Goal: Find specific page/section: Find specific page/section

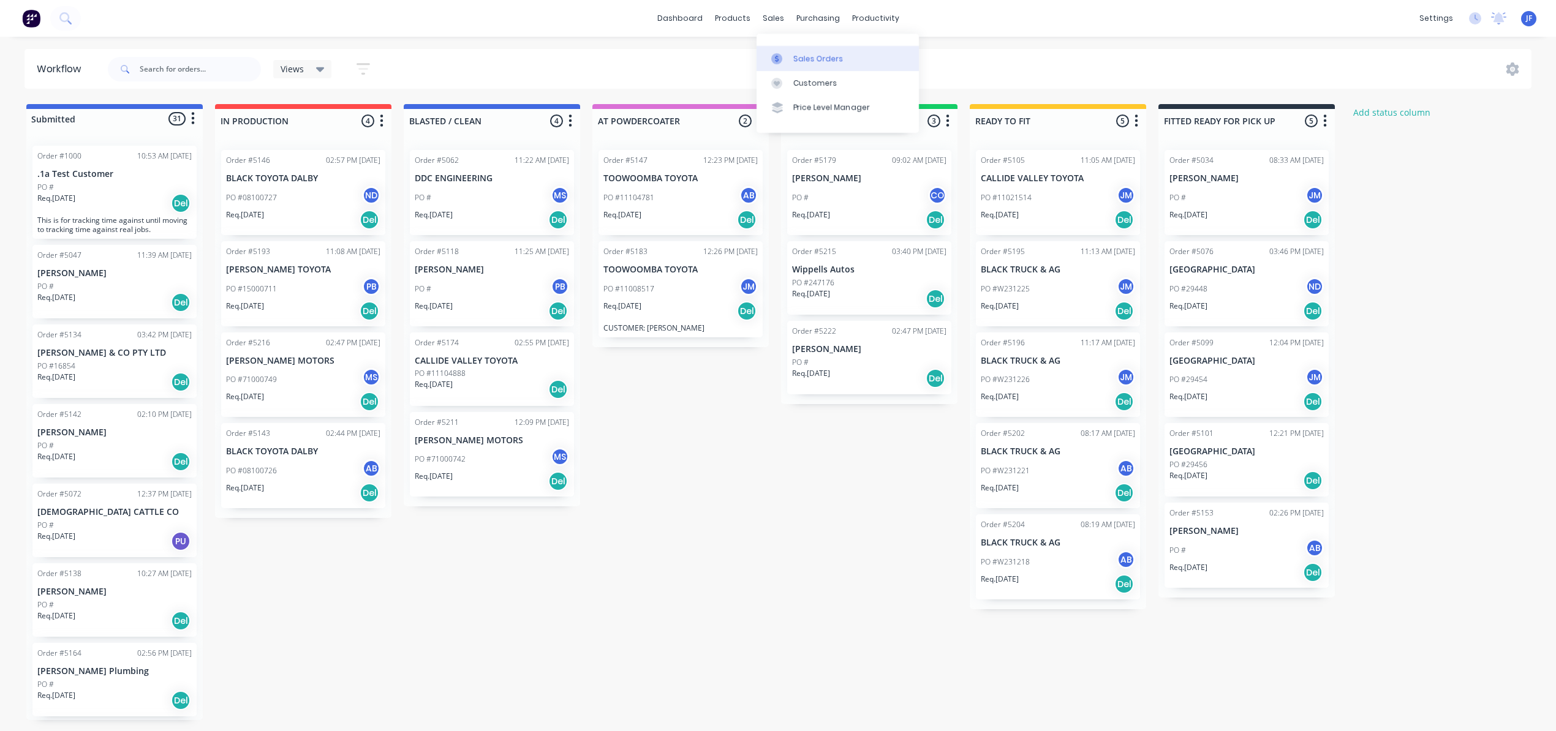
click at [817, 56] on div "Sales Orders" at bounding box center [818, 58] width 50 height 11
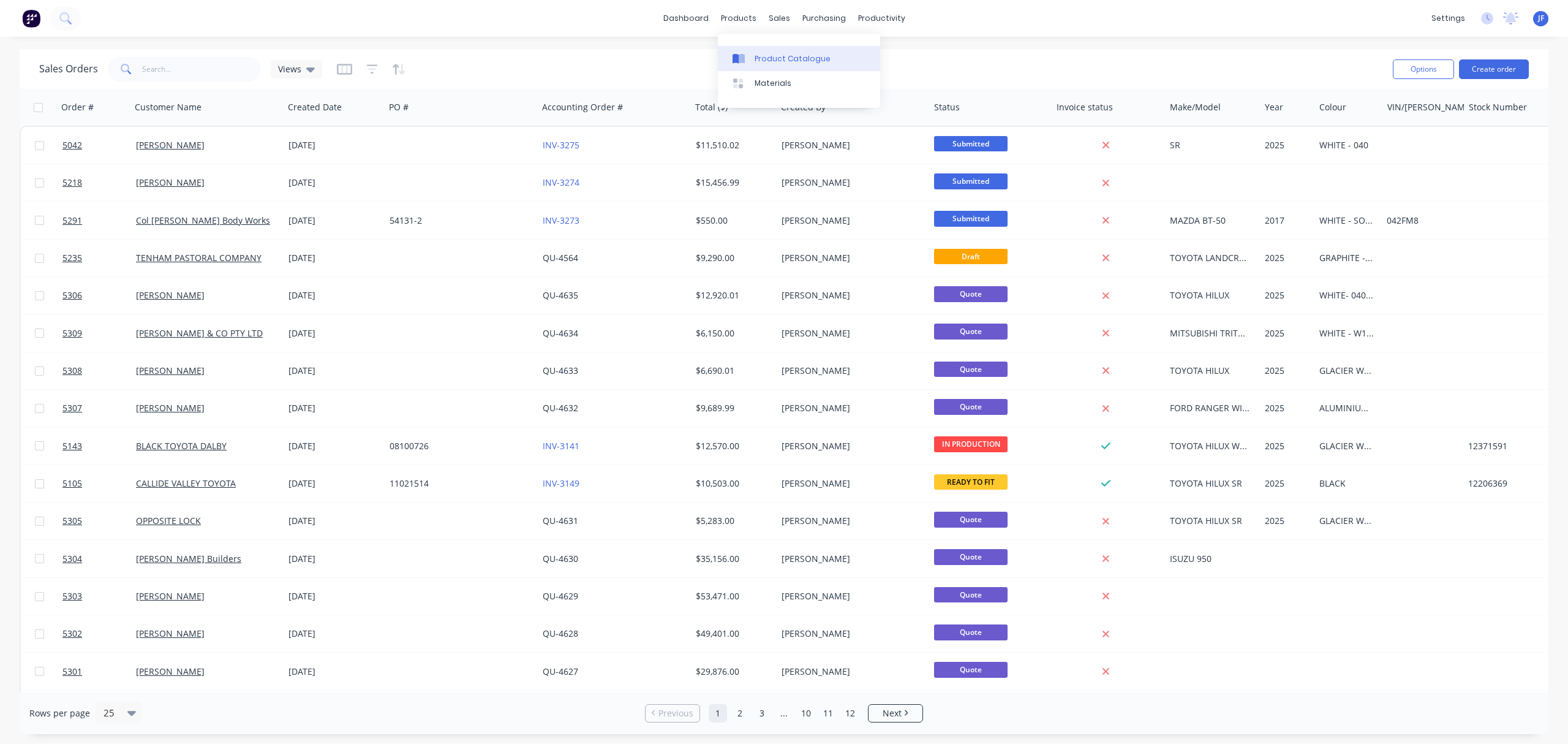
click at [767, 56] on div "Product Catalogue" at bounding box center [793, 58] width 76 height 11
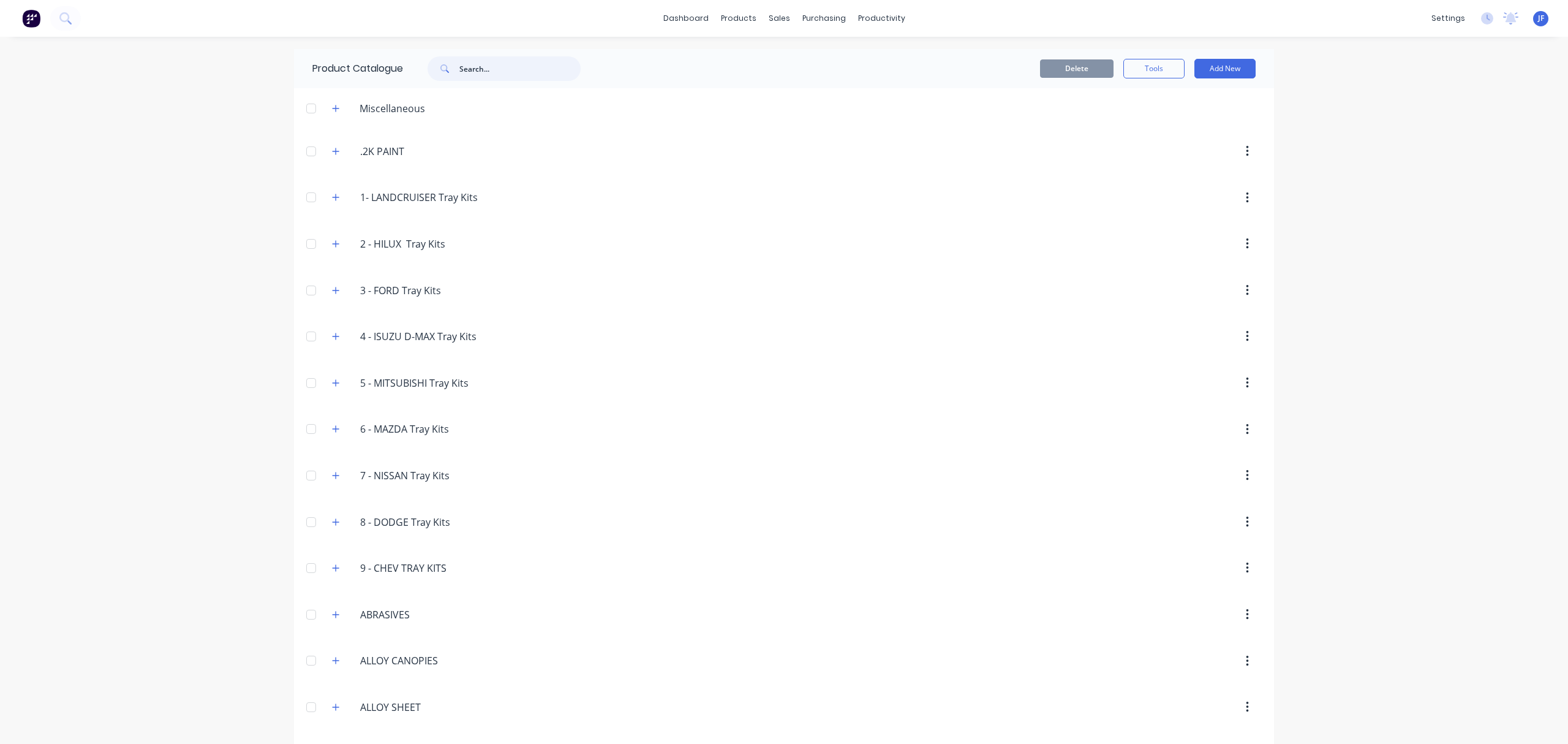
drag, startPoint x: 473, startPoint y: 79, endPoint x: 486, endPoint y: 77, distance: 13.0
click at [478, 79] on input "text" at bounding box center [519, 68] width 121 height 25
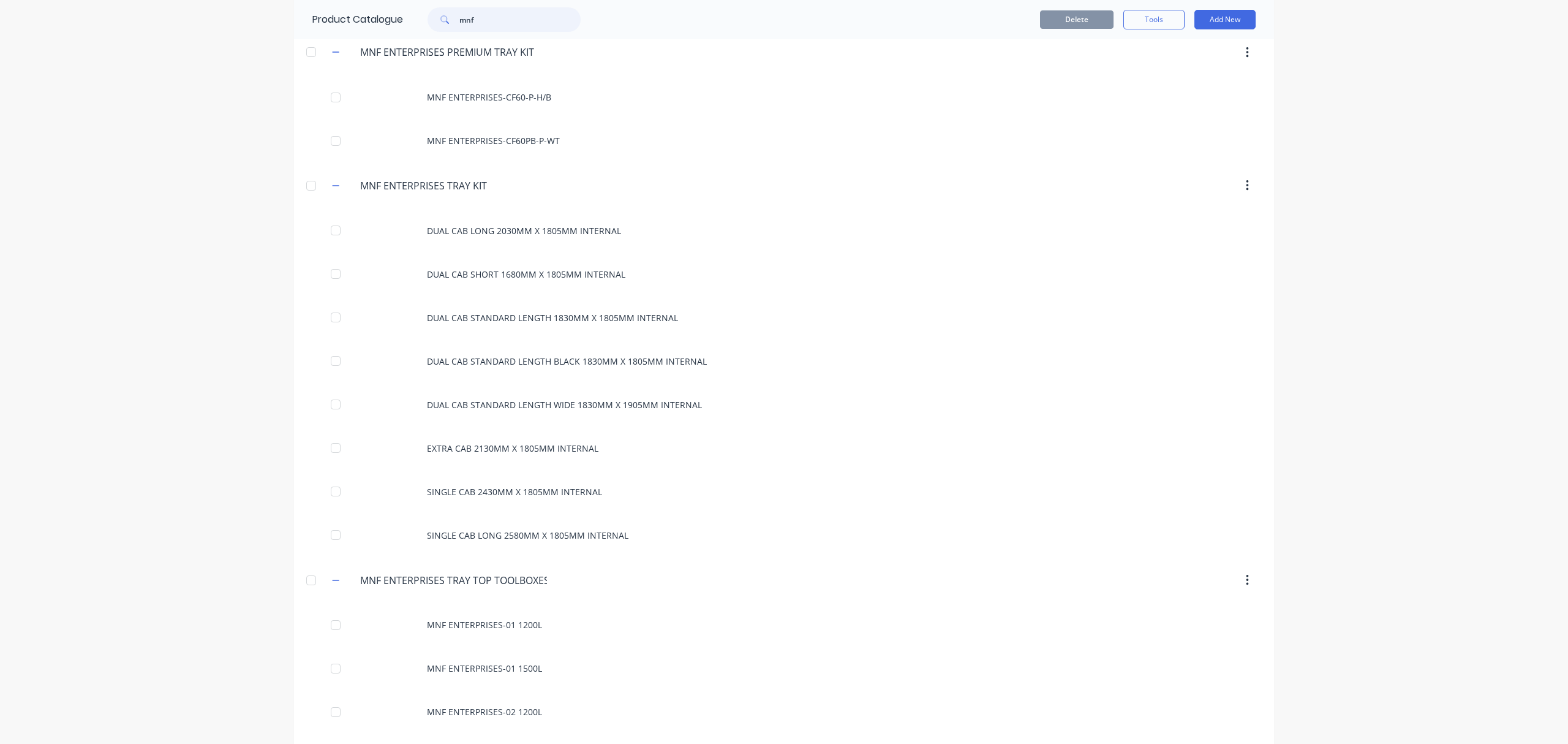
scroll to position [4002, 0]
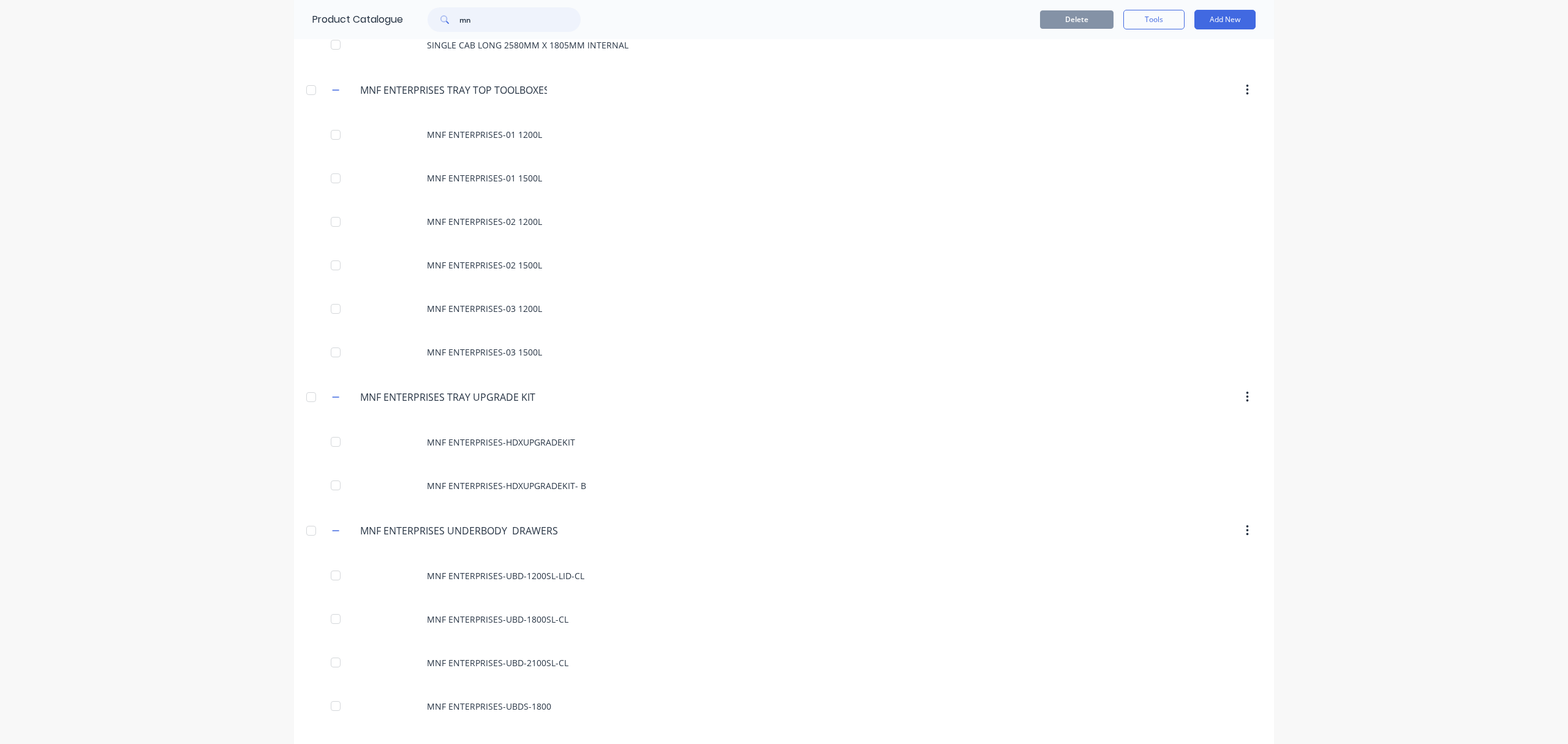
type input "m"
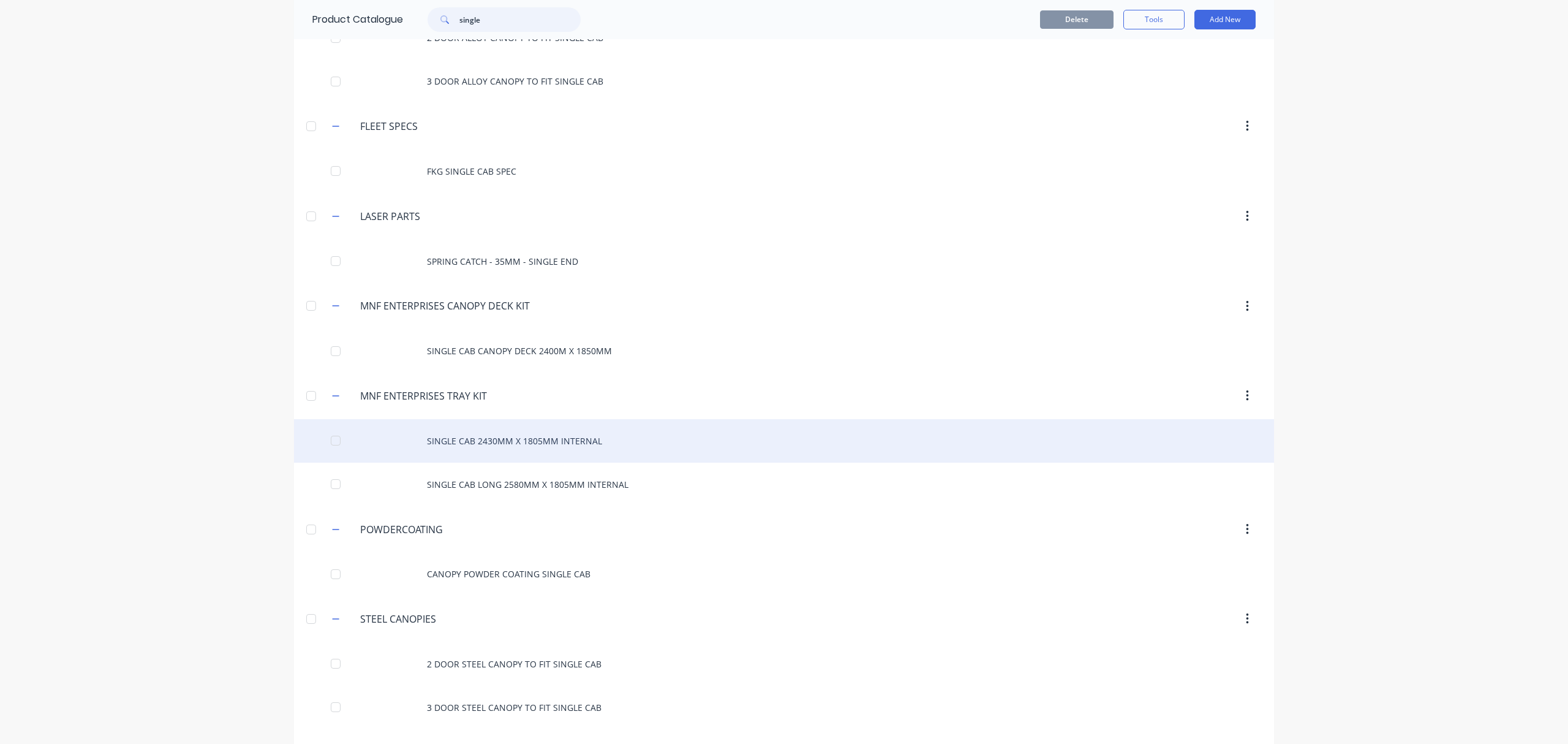
scroll to position [1225, 0]
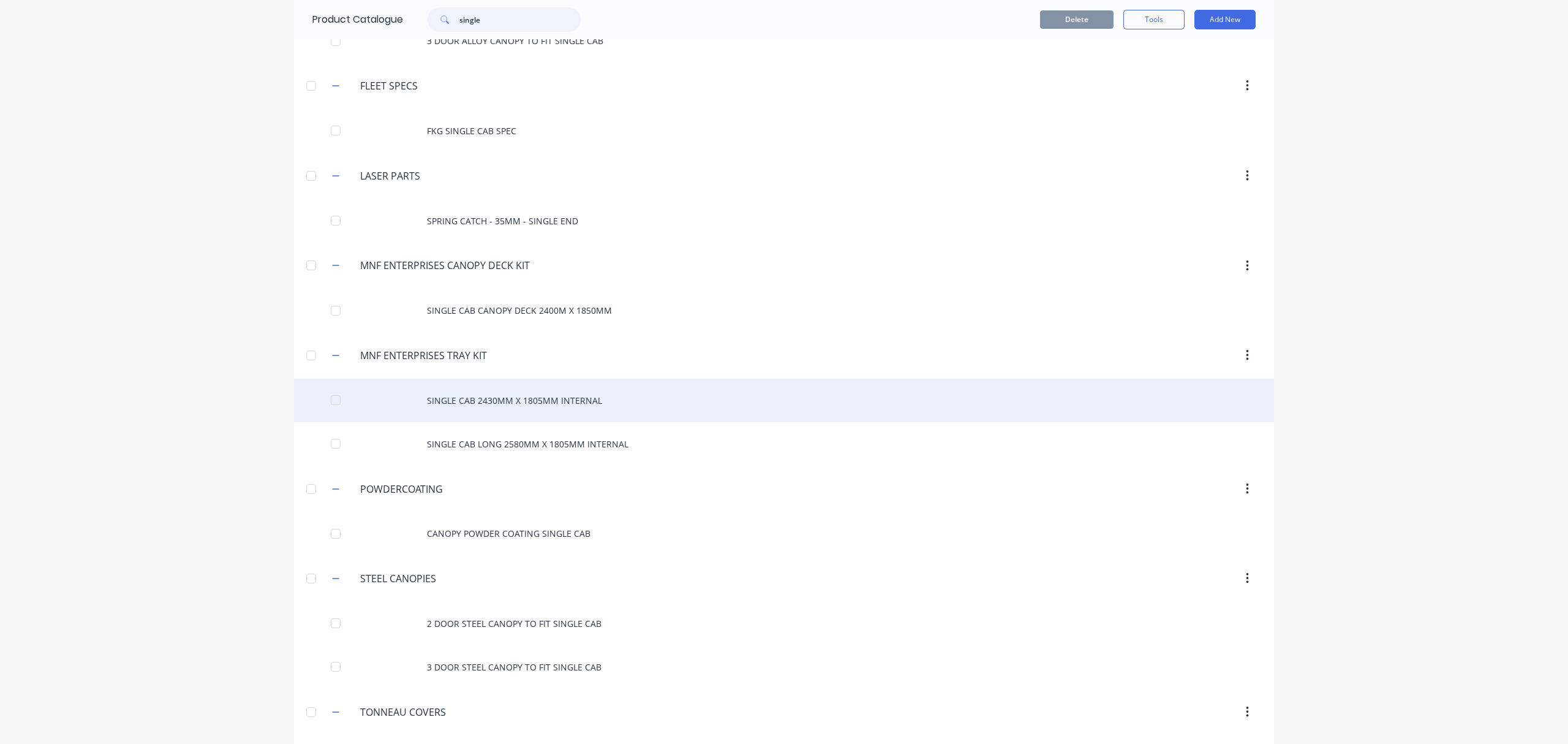
type input "single"
click at [429, 404] on div "SINGLE CAB 2430MM X 1805MM INTERNAL" at bounding box center [784, 400] width 980 height 43
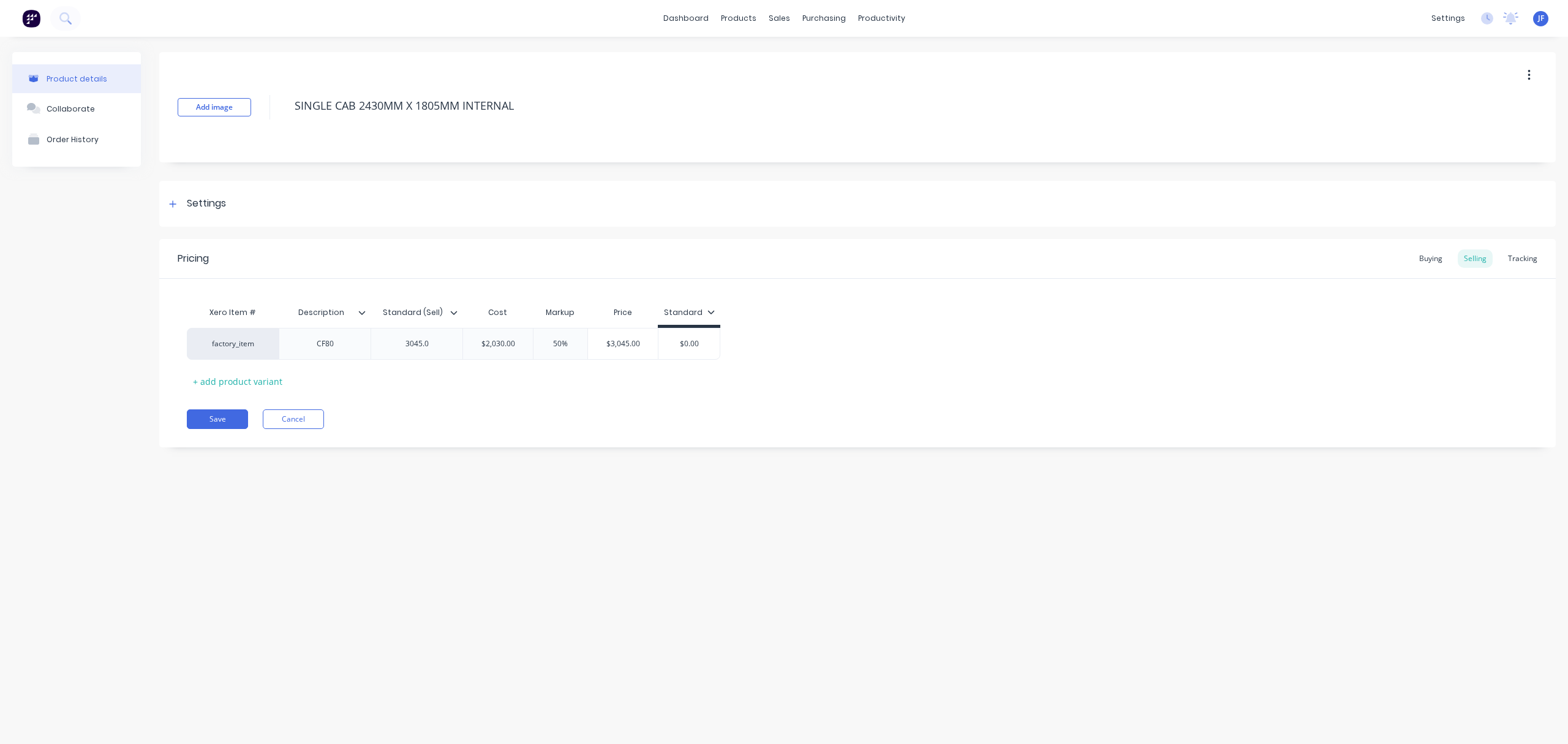
type textarea "x"
click at [307, 426] on button "Cancel" at bounding box center [293, 419] width 61 height 20
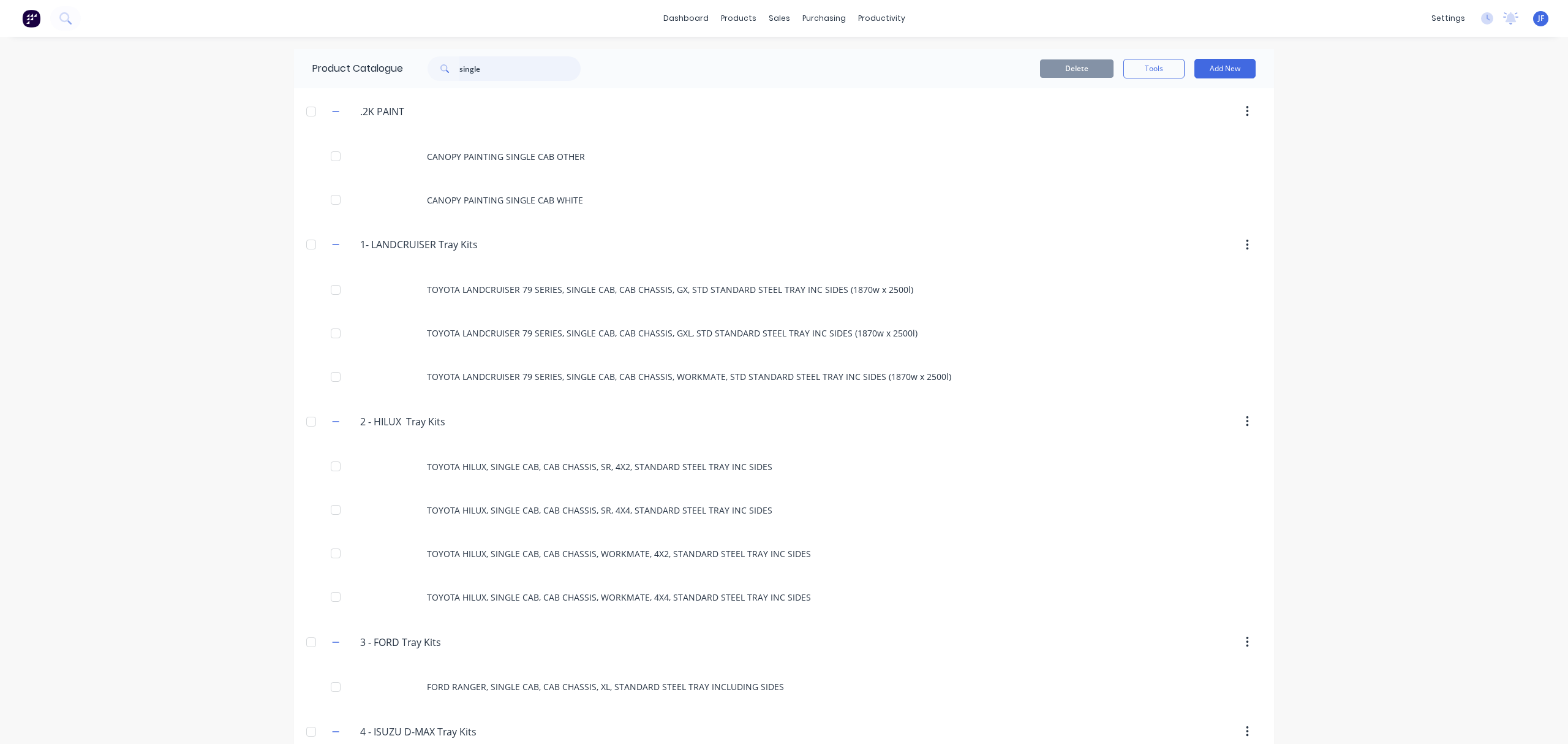
click at [496, 69] on input "single" at bounding box center [519, 68] width 121 height 25
type input "s"
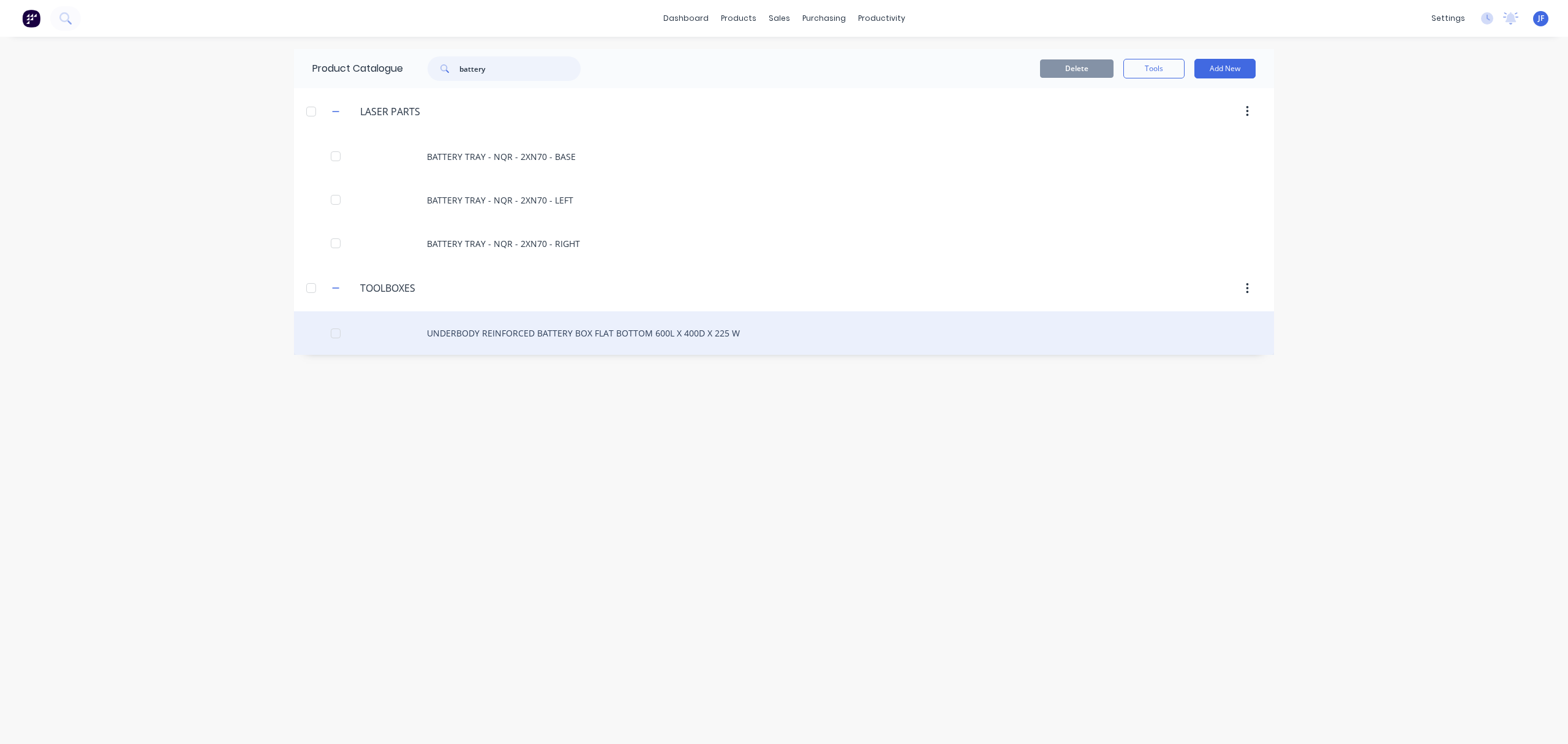
type input "battery"
click at [456, 334] on div "UNDERBODY REINFORCED BATTERY BOX FLAT BOTTOM 600L X 400D X 225 W" at bounding box center [784, 332] width 980 height 43
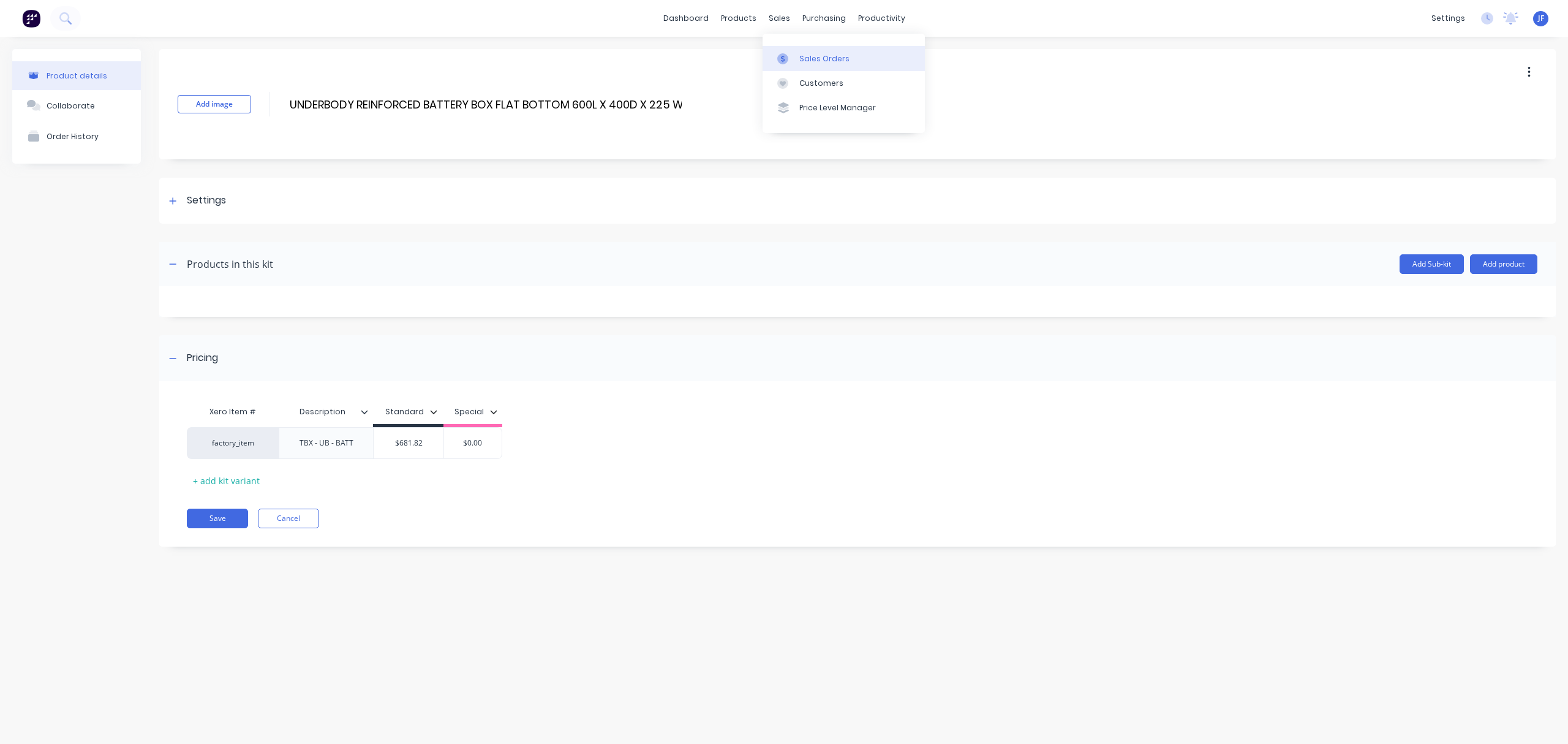
click at [818, 54] on div "Sales Orders" at bounding box center [824, 58] width 50 height 11
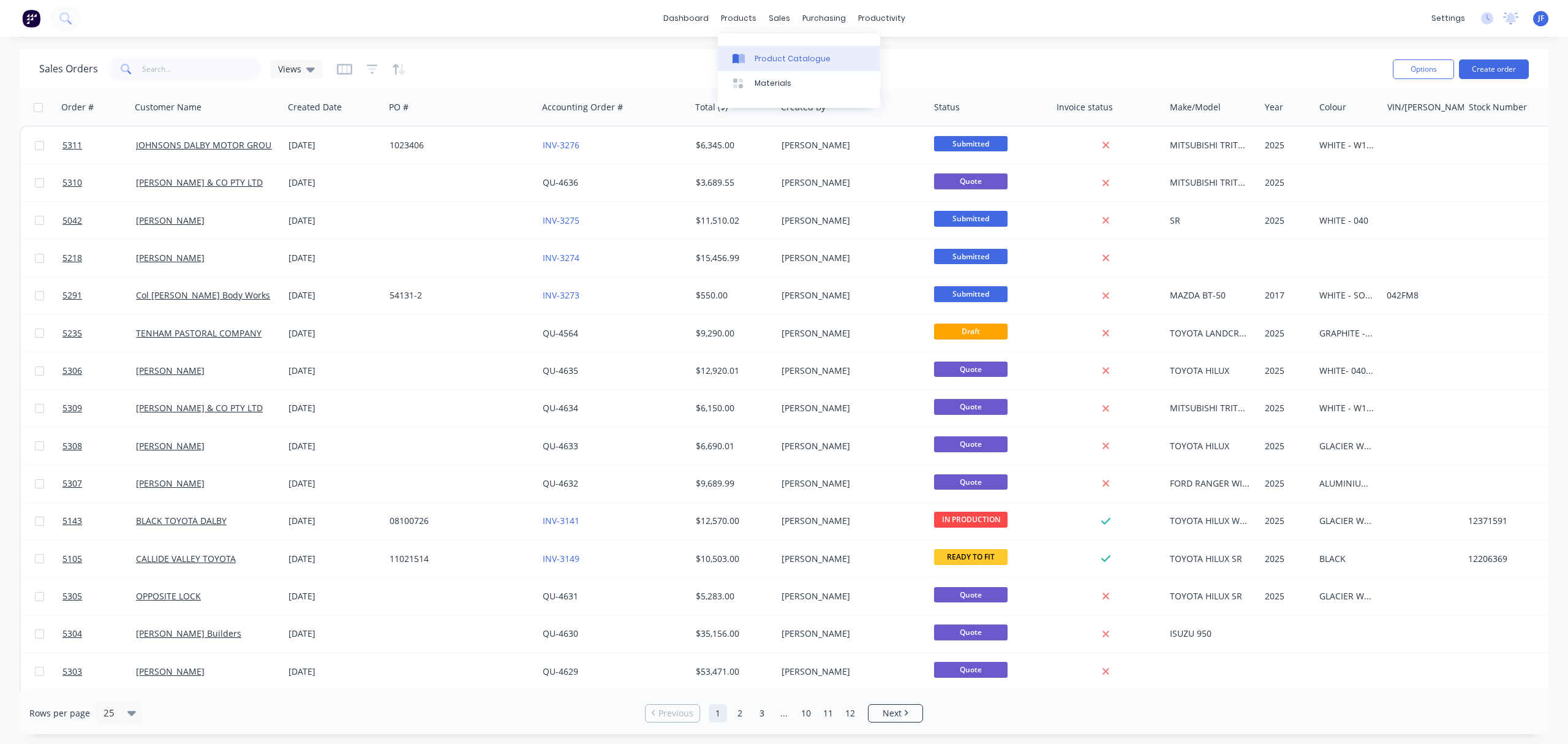
click at [767, 50] on link "Product Catalogue" at bounding box center [799, 58] width 162 height 25
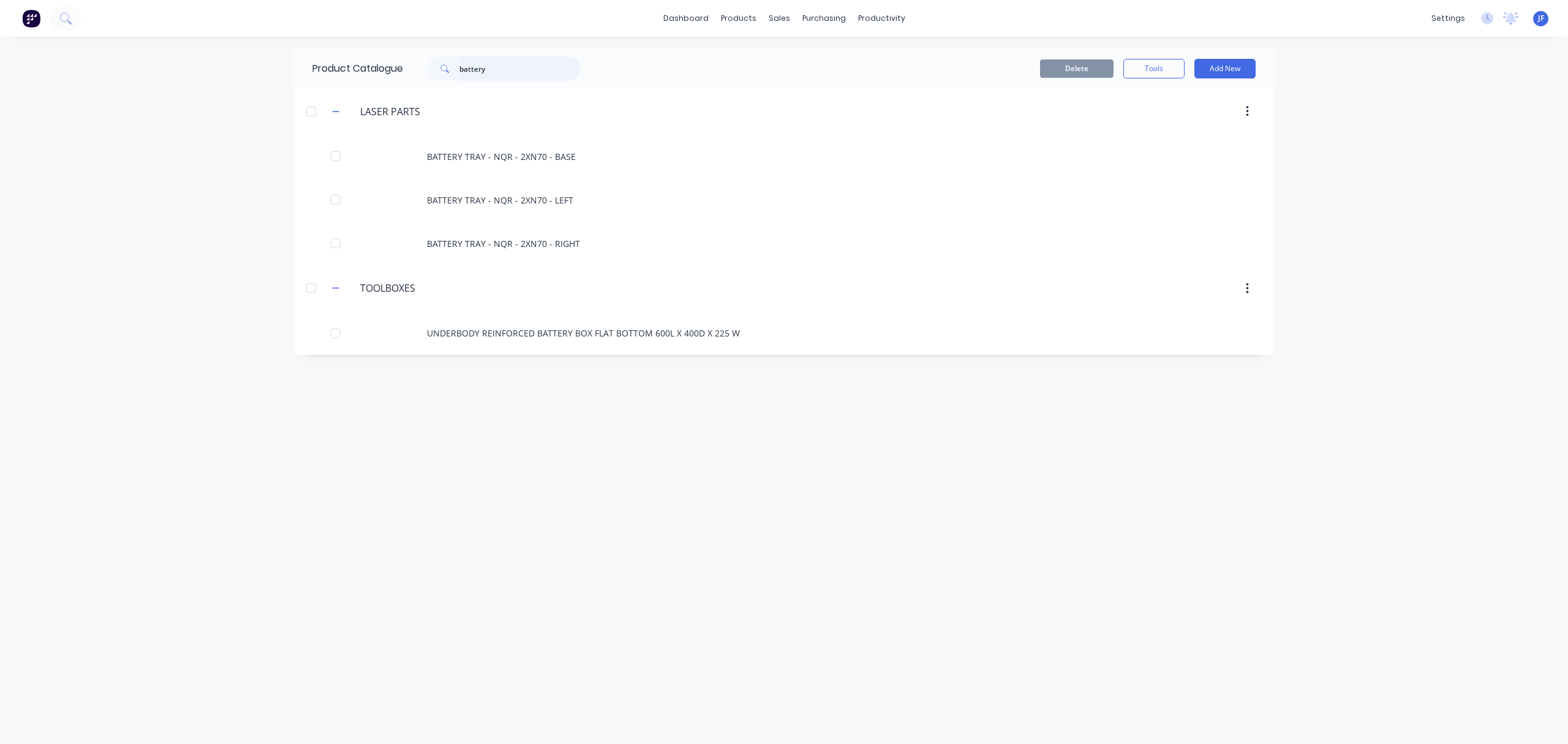
click at [500, 71] on input "battery" at bounding box center [519, 68] width 121 height 25
type input "b"
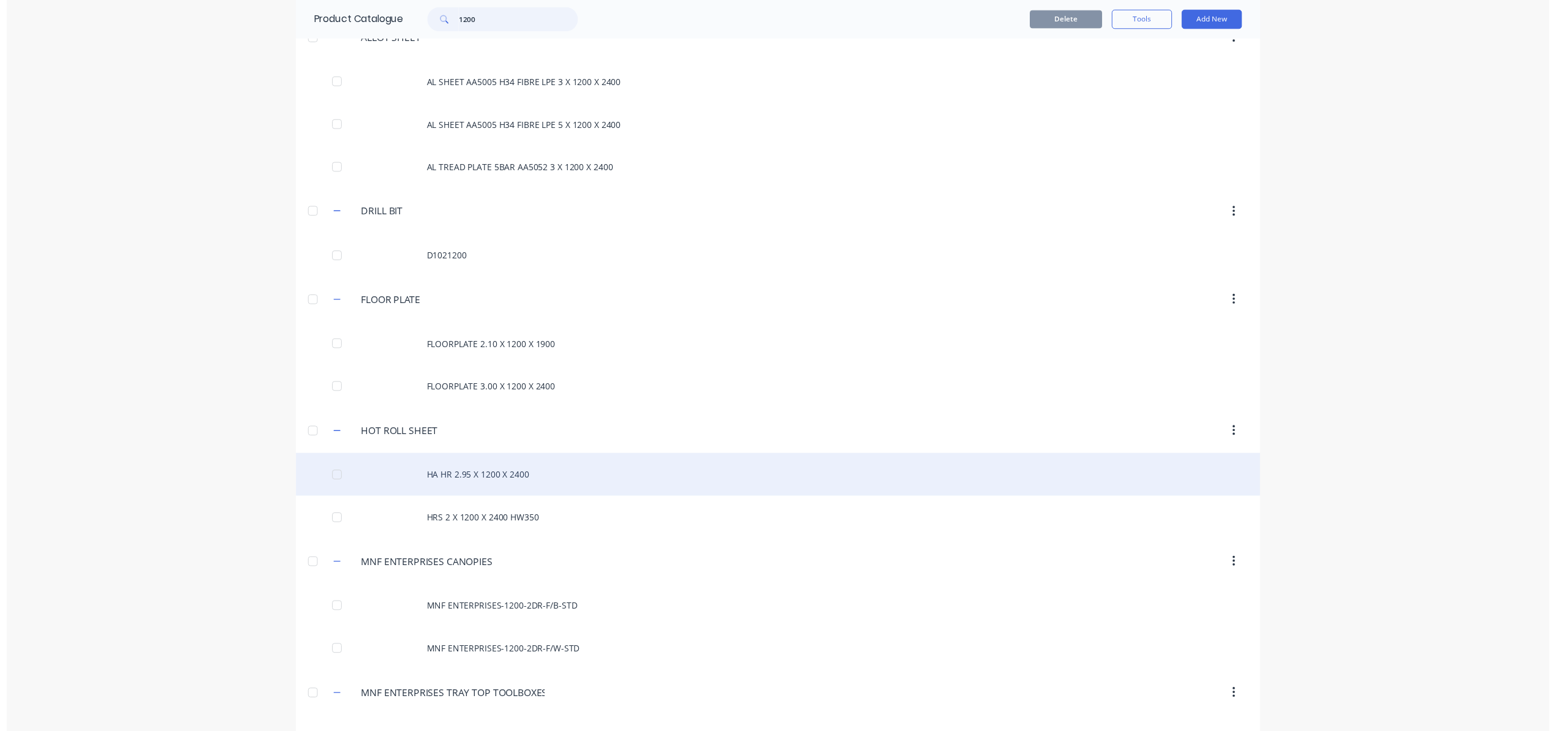
scroll to position [292, 0]
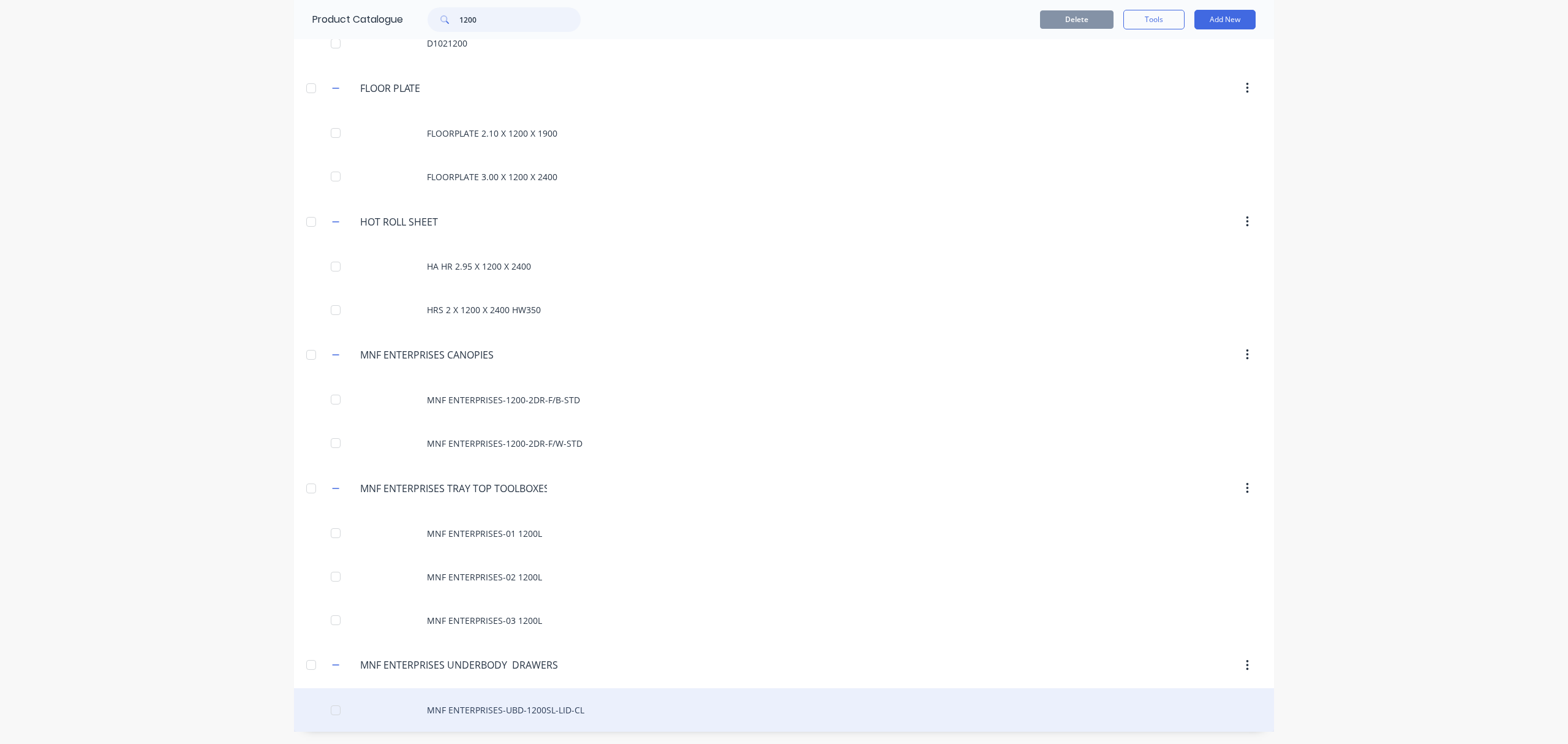
type input "1200"
click at [532, 711] on div "MNF ENTERPRISES-UBD-1200SL-LID-CL" at bounding box center [784, 709] width 980 height 43
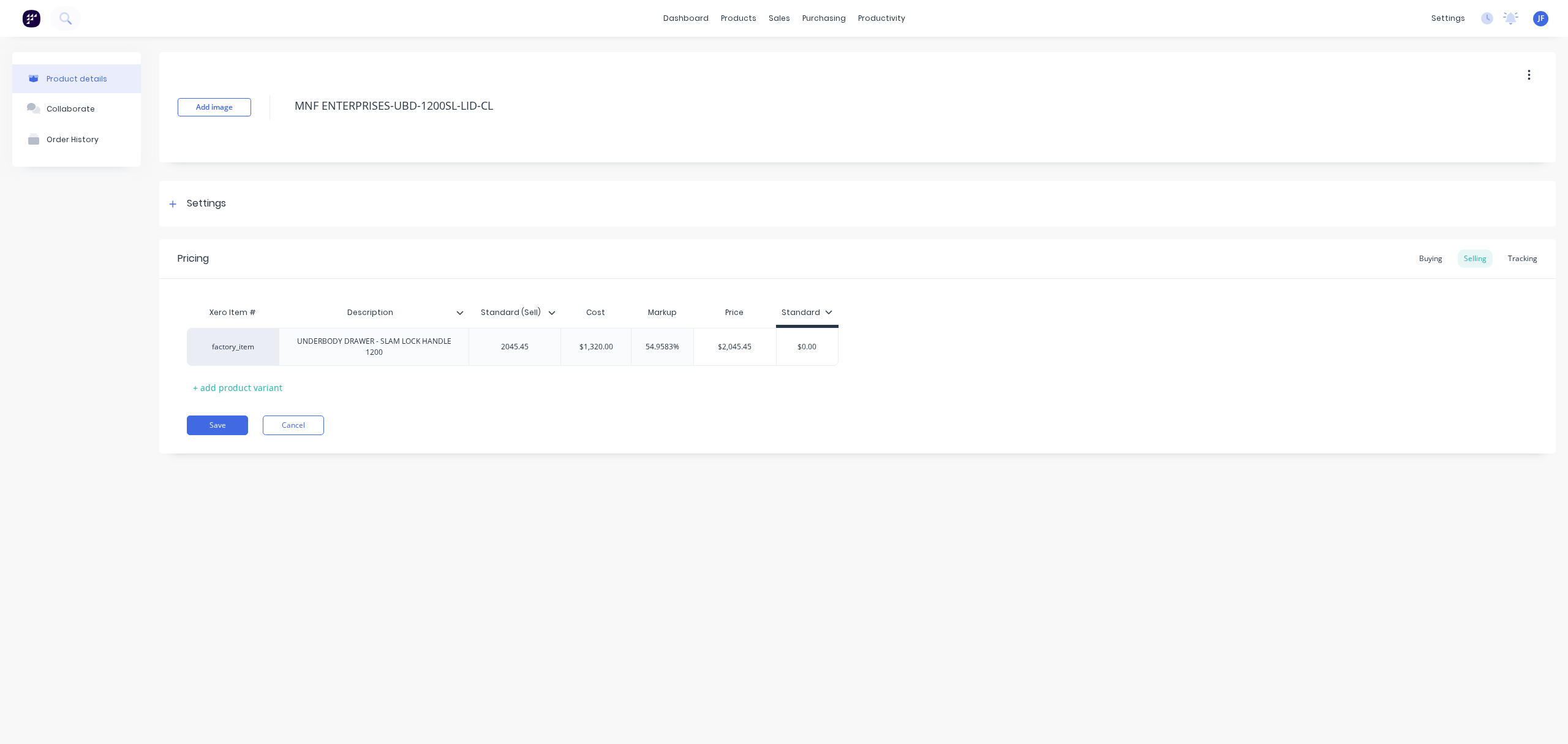
type textarea "x"
click at [282, 430] on button "Cancel" at bounding box center [293, 425] width 61 height 20
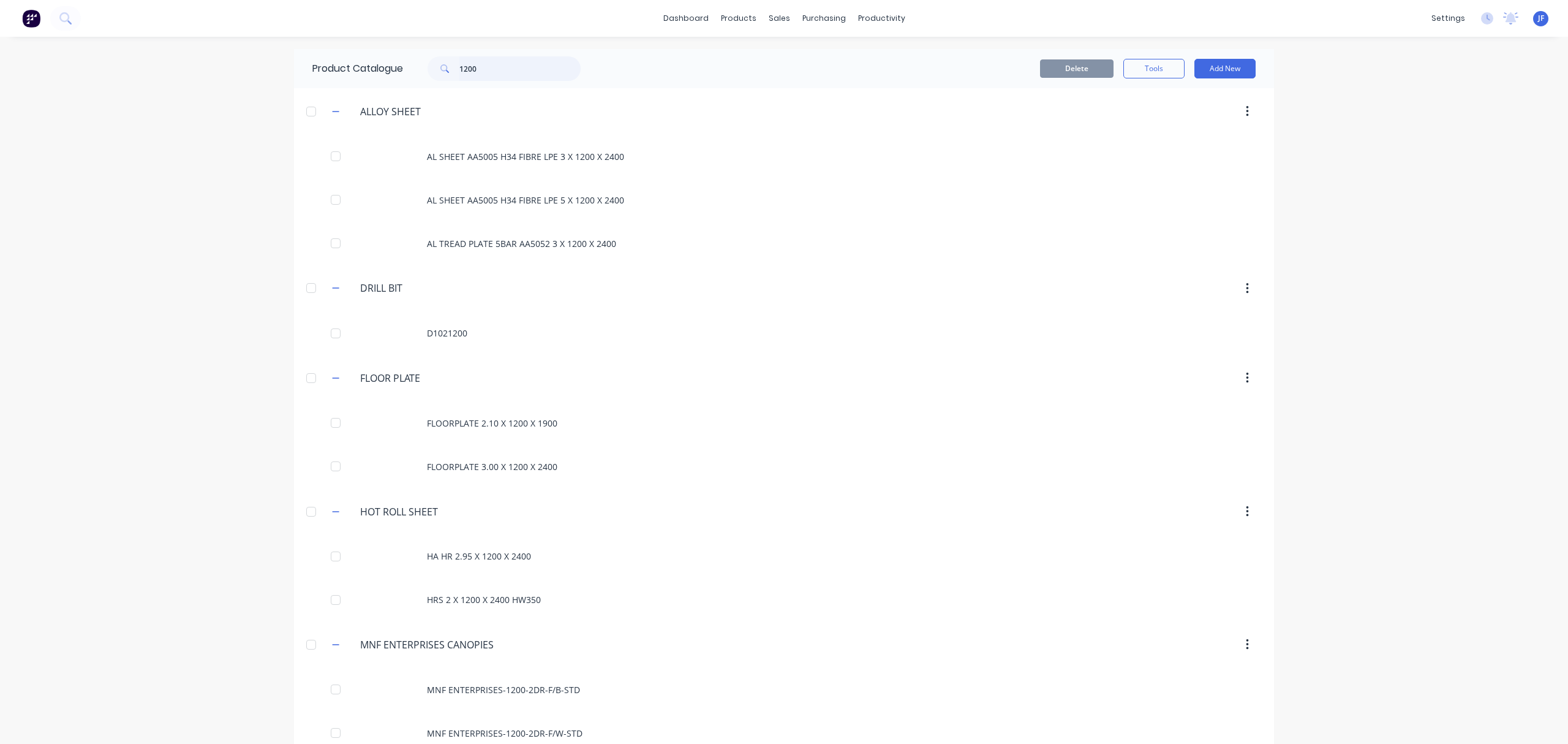
click at [497, 66] on input "1200" at bounding box center [519, 68] width 121 height 25
type input "1"
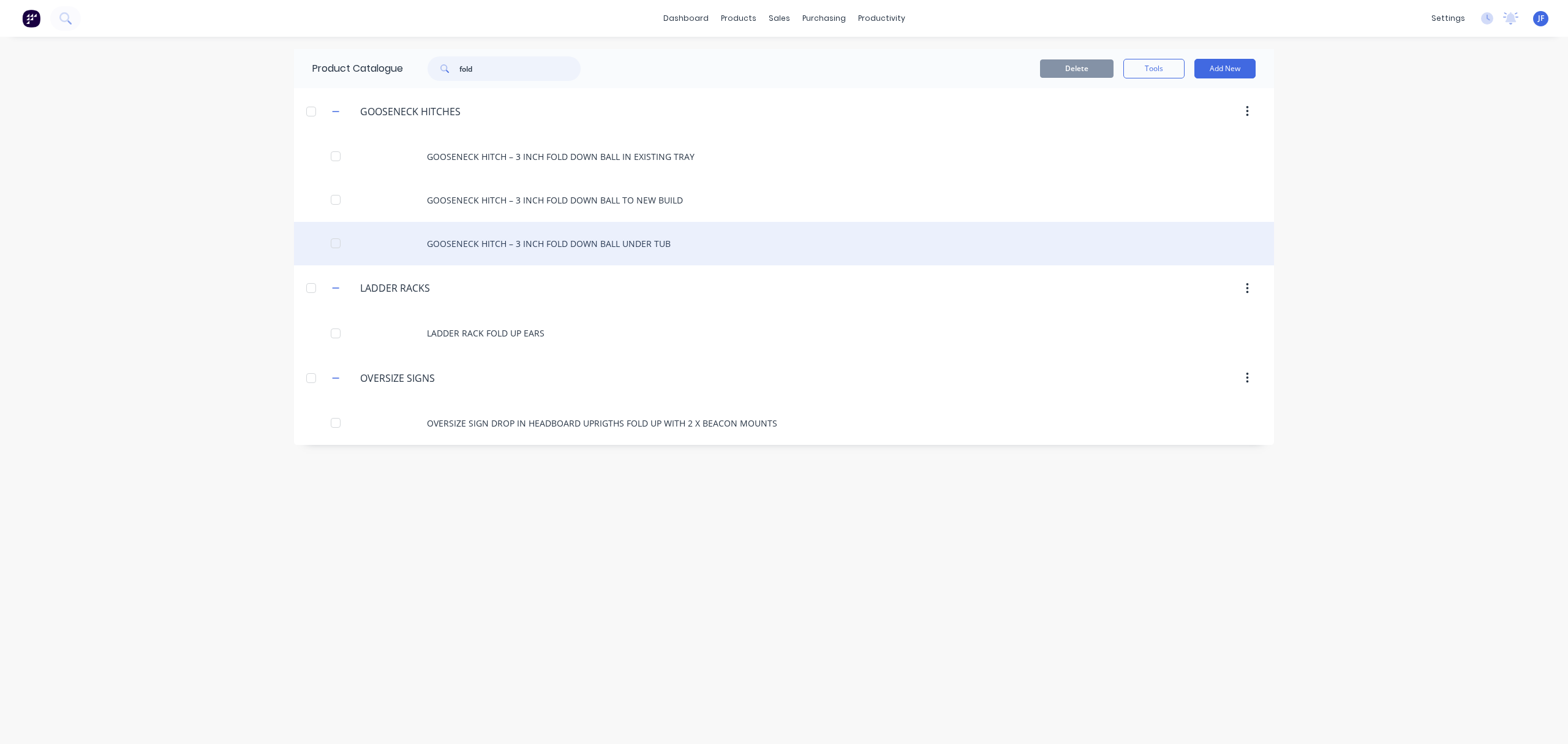
type input "fold"
click at [492, 246] on div "GOOSENECK HITCH – 3 INCH FOLD DOWN BALL UNDER TUB" at bounding box center [784, 243] width 980 height 43
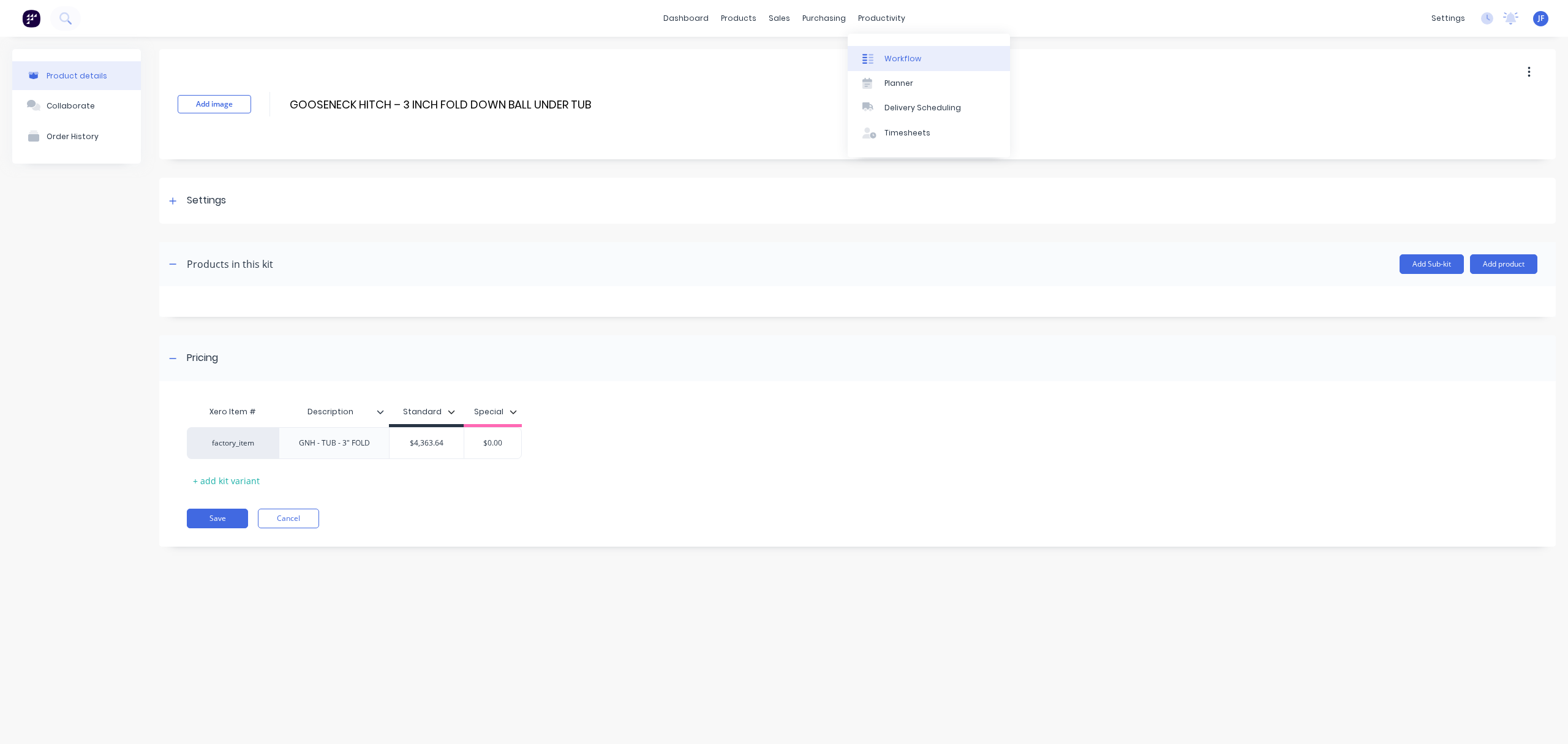
click at [913, 57] on div "Workflow" at bounding box center [902, 58] width 37 height 11
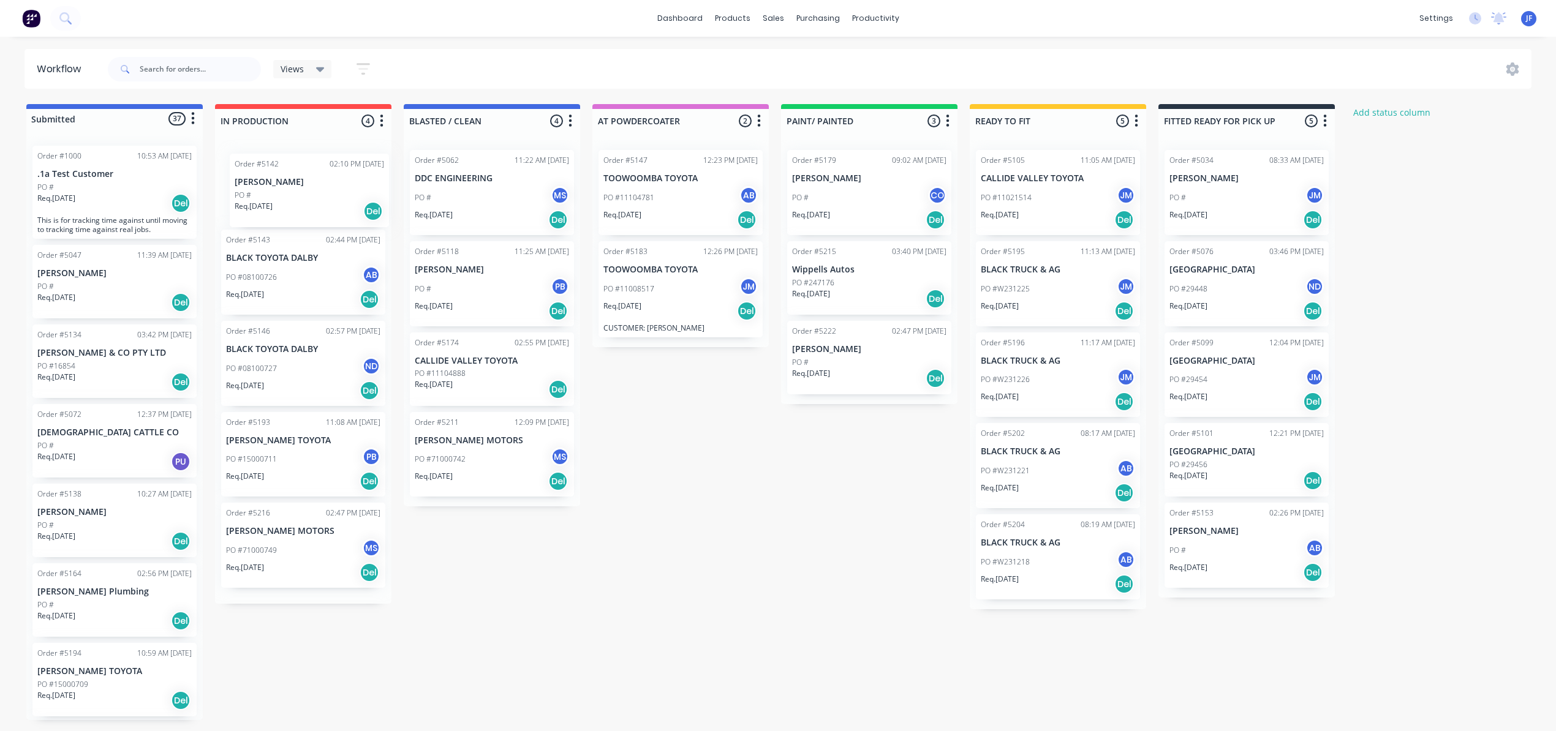
drag, startPoint x: 113, startPoint y: 439, endPoint x: 304, endPoint y: 183, distance: 319.5
click at [304, 183] on div "Submitted 37 Status colour #4169E1 hex #4169E1 Save Cancel Summaries Total orde…" at bounding box center [834, 412] width 1687 height 616
click at [373, 216] on div "Del" at bounding box center [370, 208] width 20 height 20
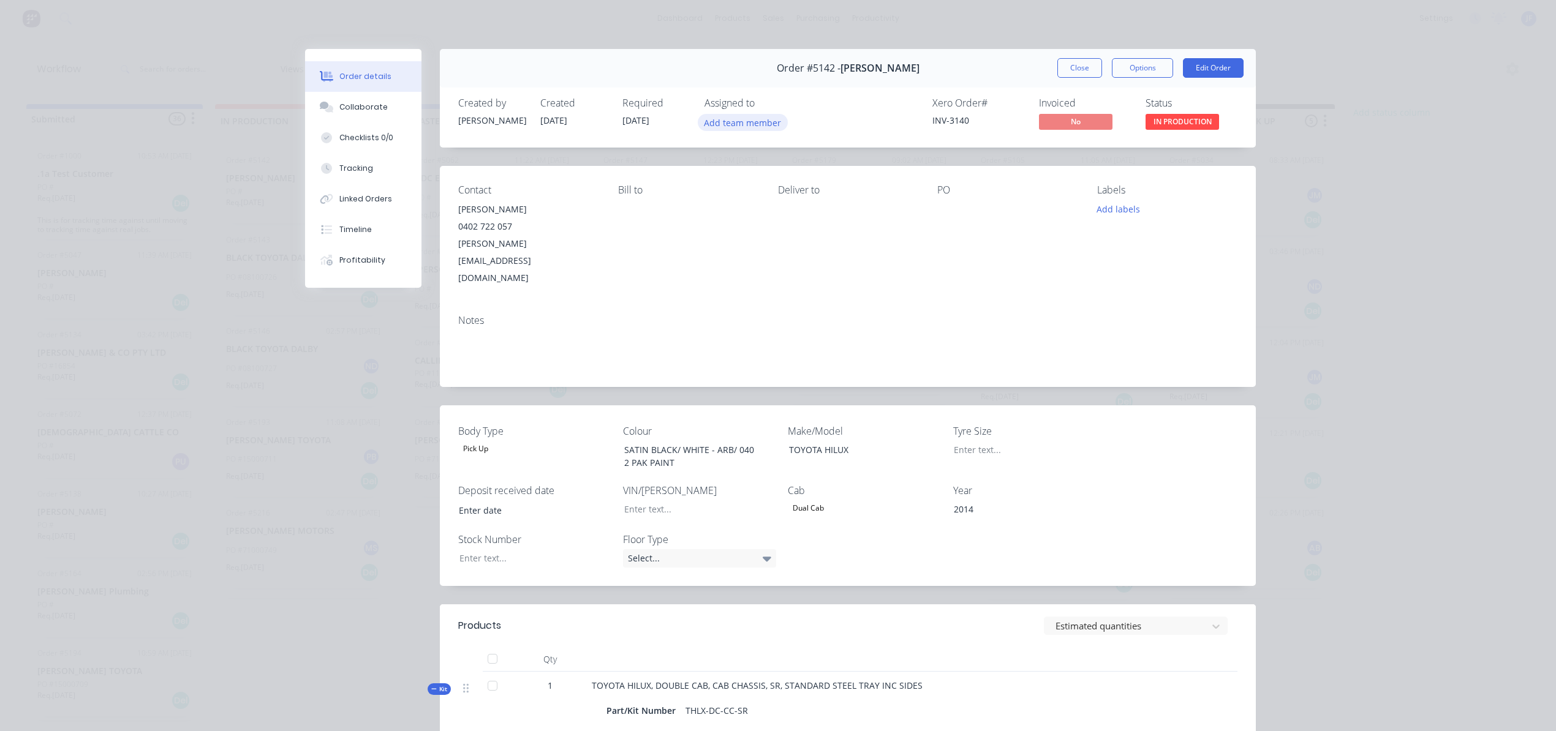
click at [741, 118] on button "Add team member" at bounding box center [743, 122] width 90 height 17
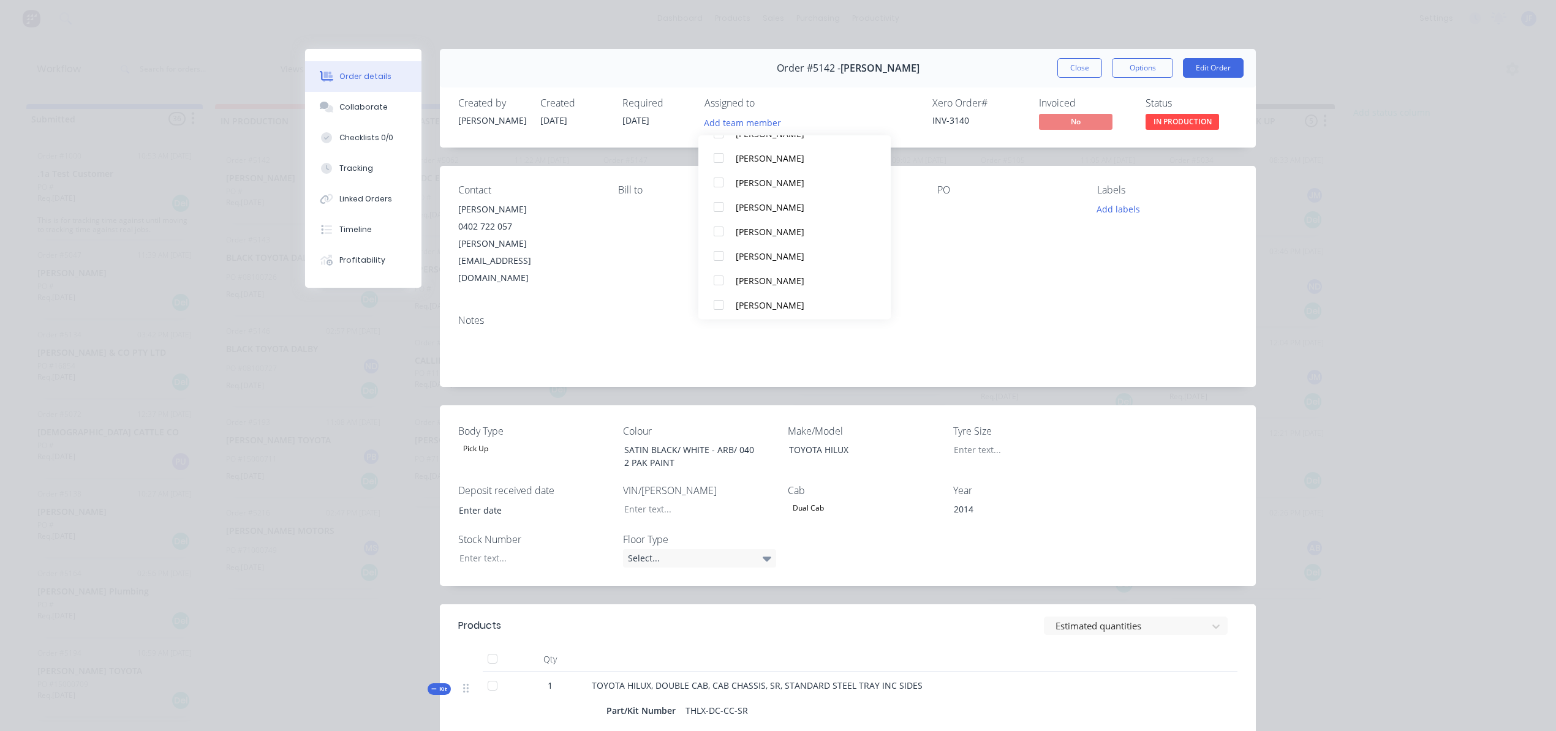
scroll to position [490, 0]
click at [757, 219] on div "[PERSON_NAME]" at bounding box center [800, 215] width 129 height 13
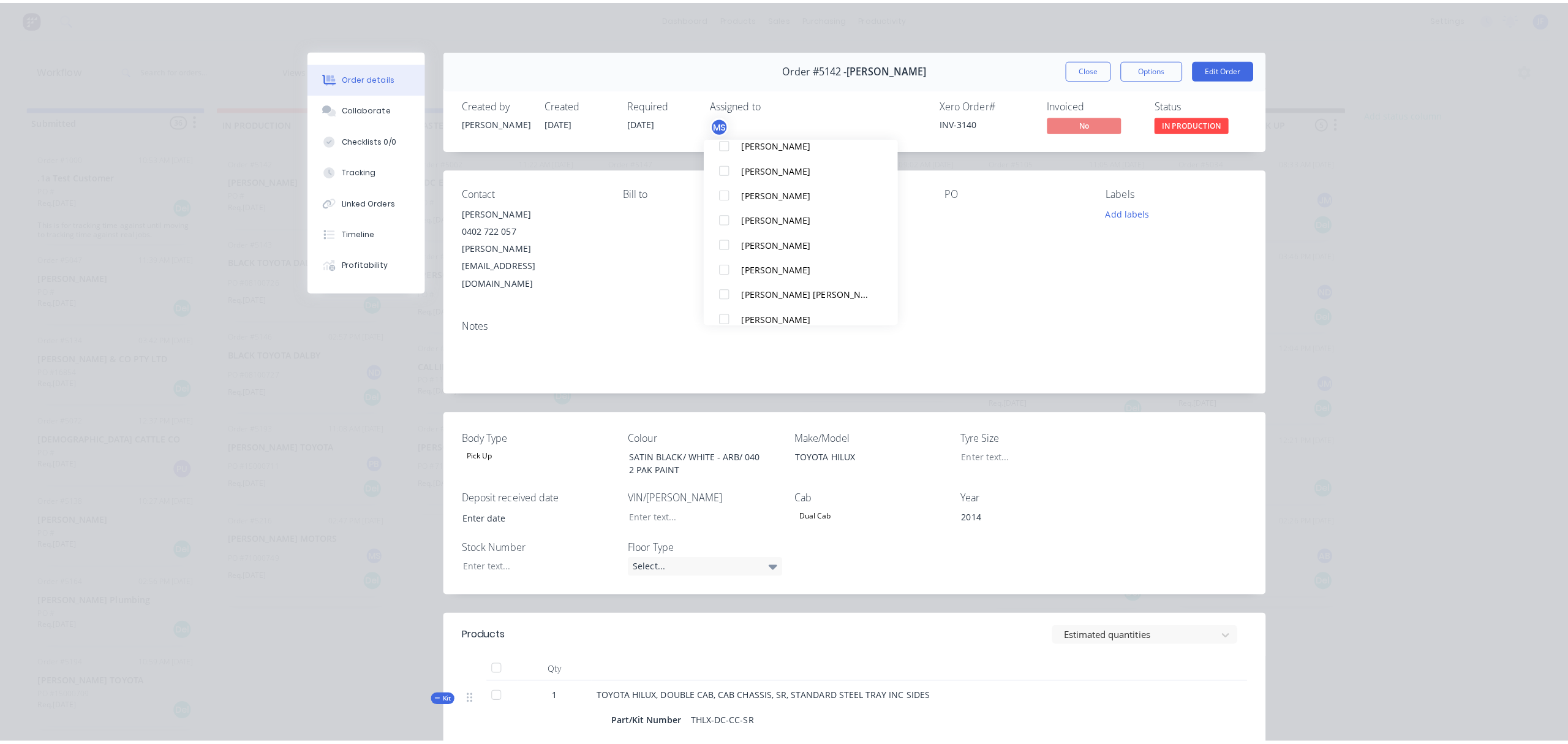
scroll to position [0, 0]
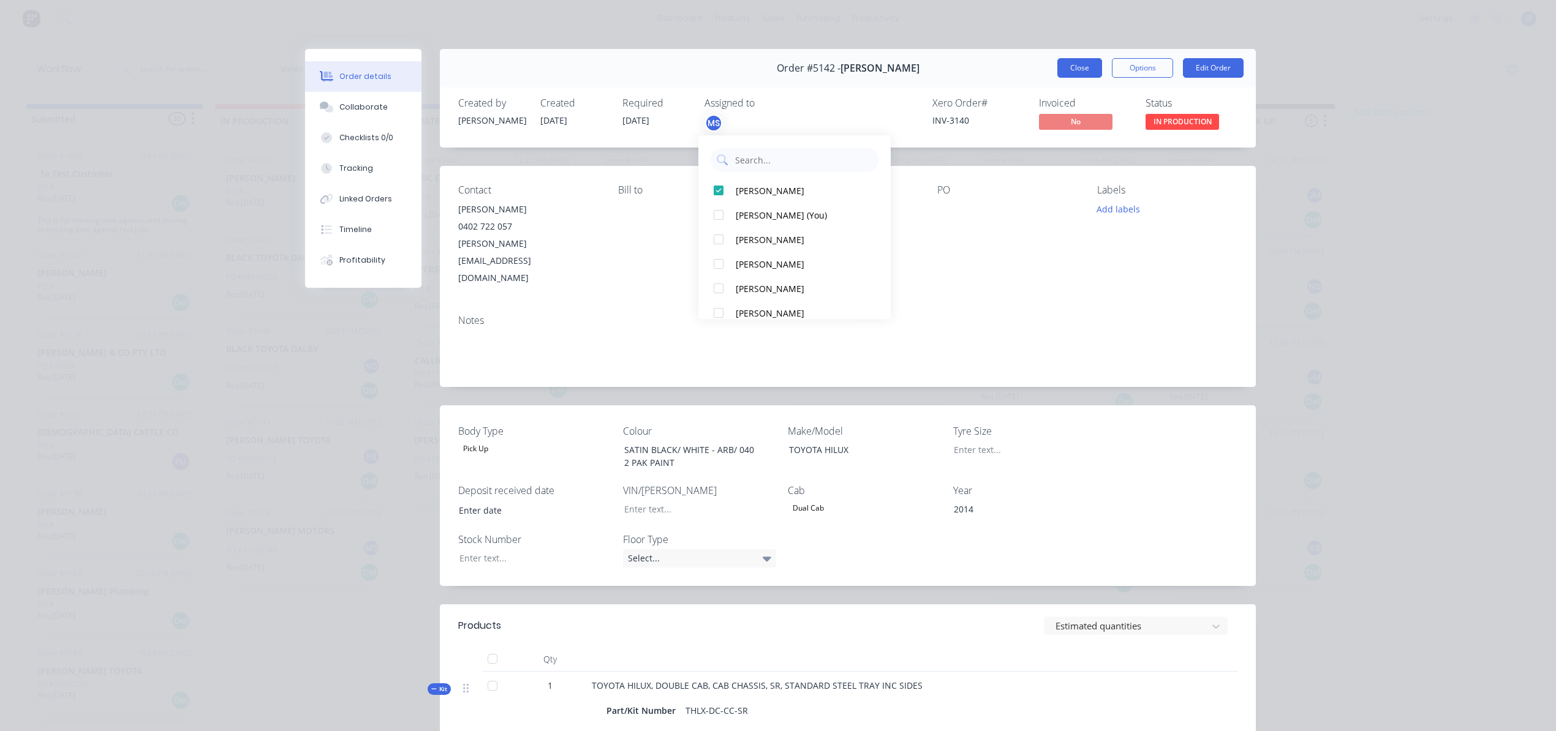
click at [1078, 74] on button "Close" at bounding box center [1079, 68] width 45 height 20
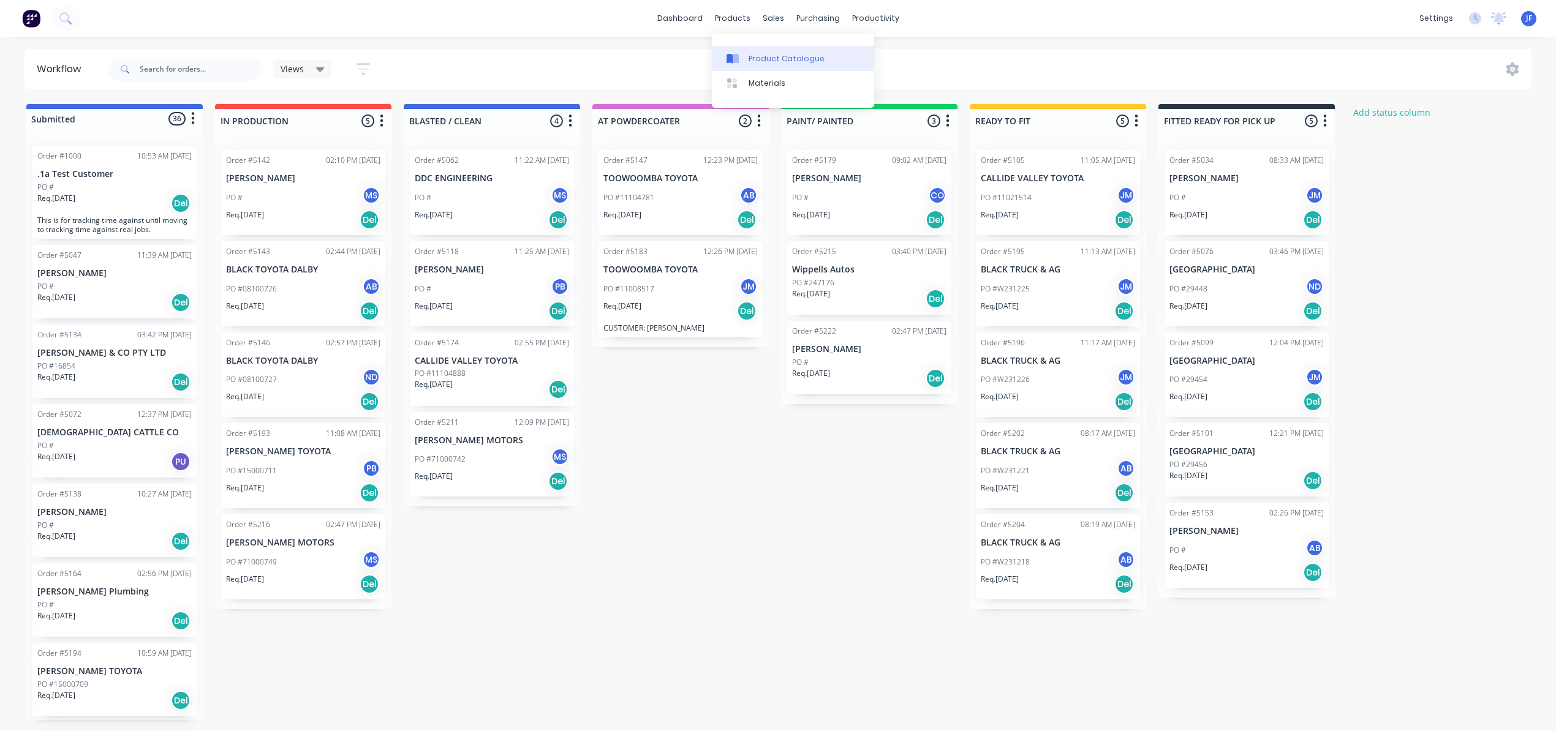
click at [761, 53] on div "Product Catalogue" at bounding box center [786, 58] width 76 height 11
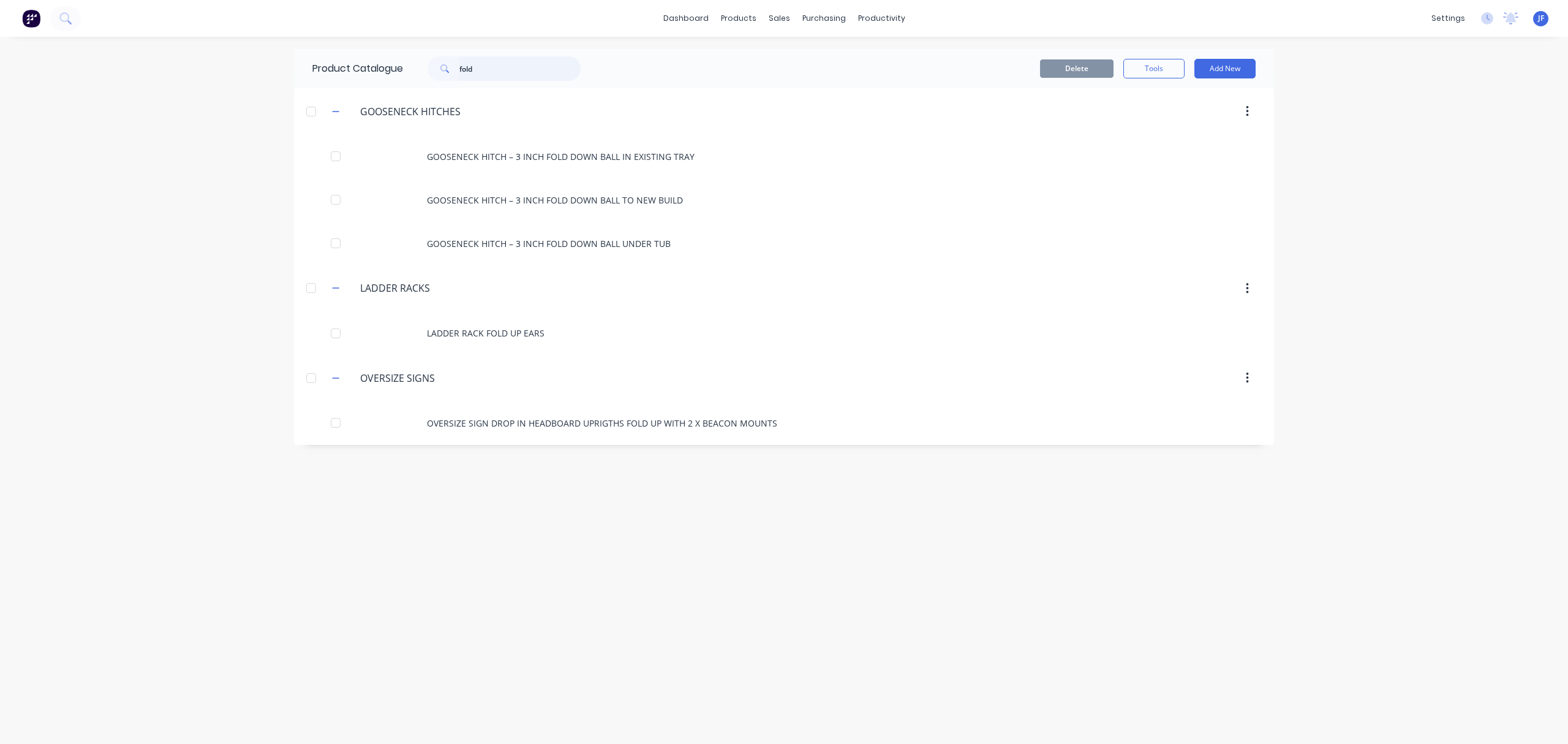
click at [505, 59] on input "fold" at bounding box center [519, 68] width 121 height 25
type input "f"
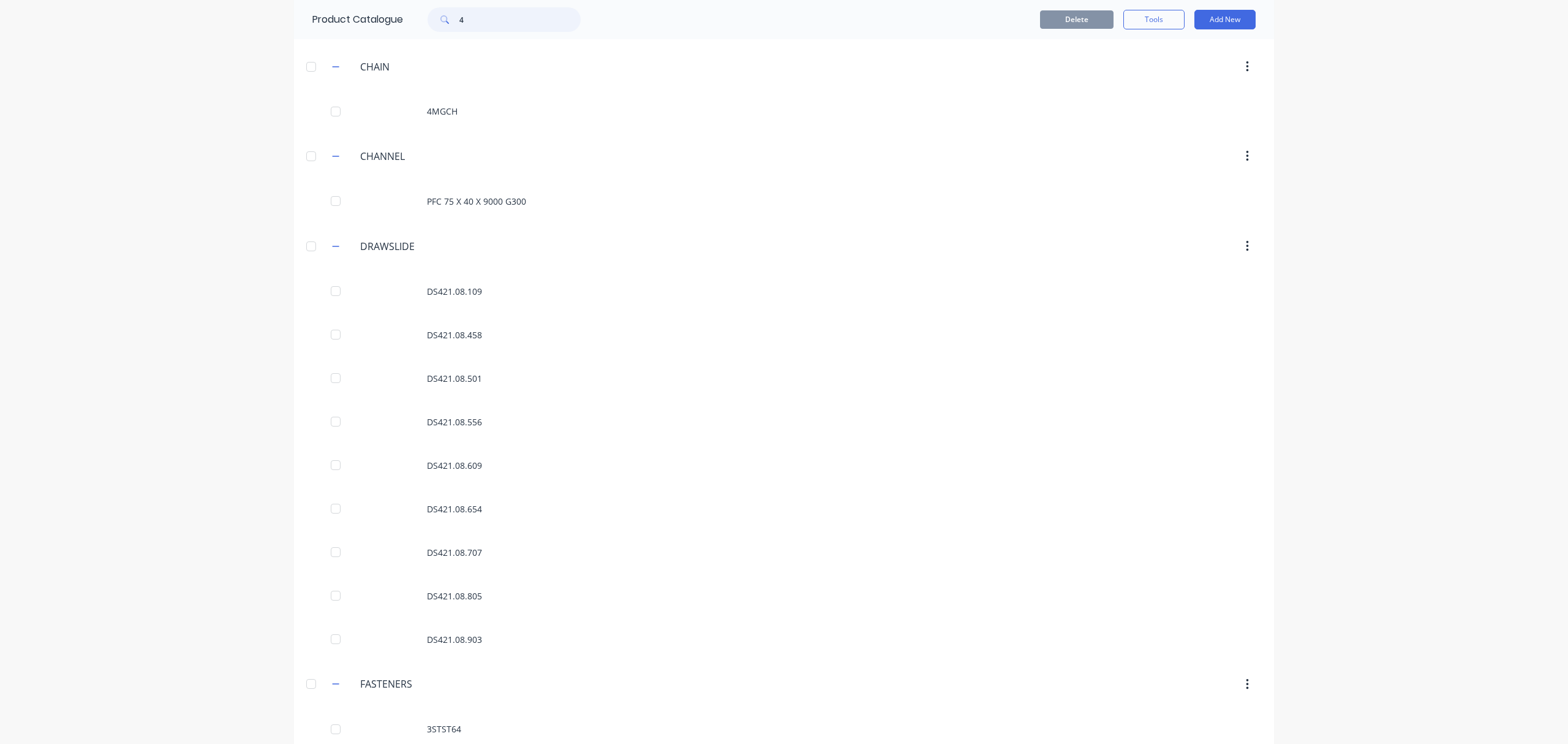
scroll to position [2940, 0]
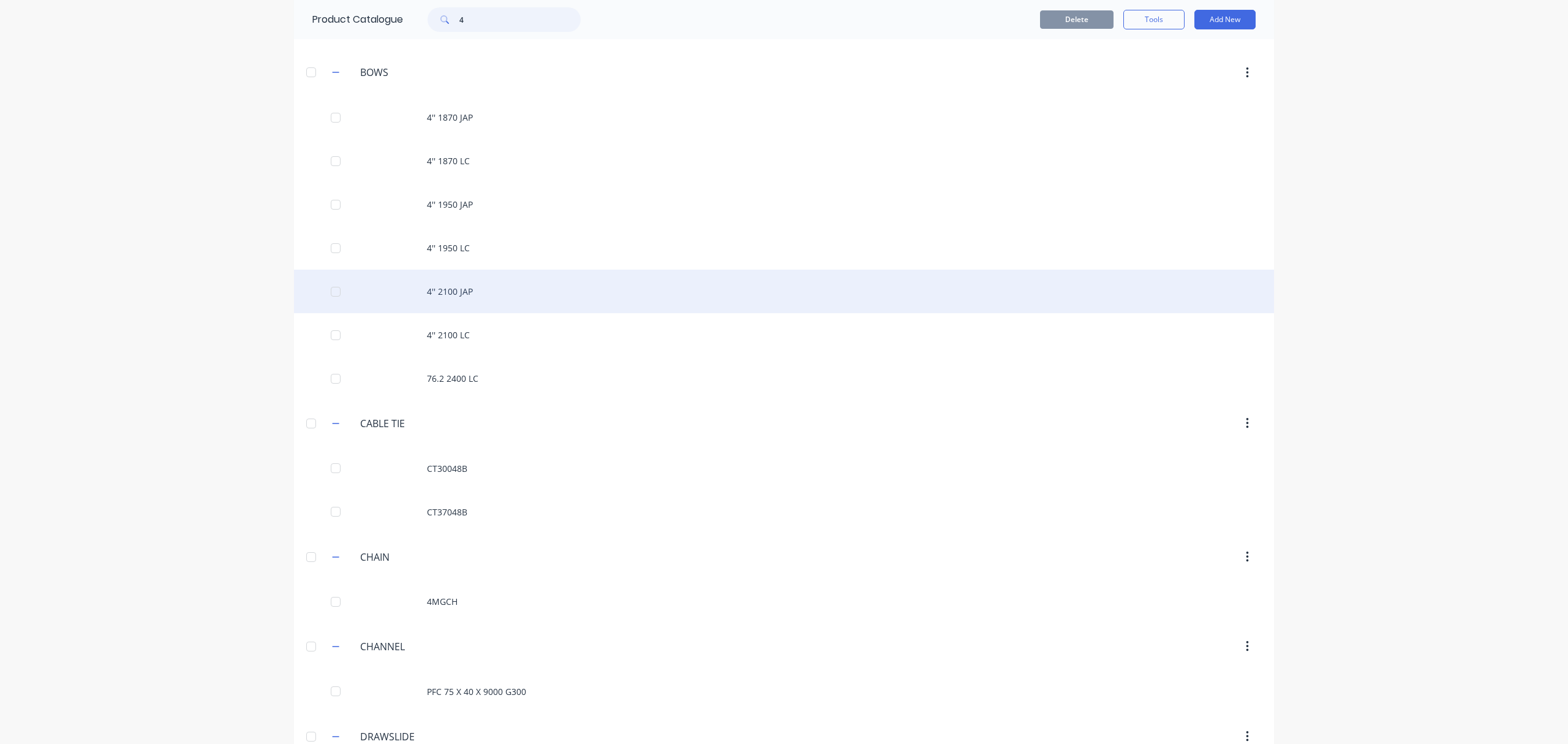
type input "4"
click at [469, 300] on div "4'' 2100 JAP" at bounding box center [784, 291] width 980 height 43
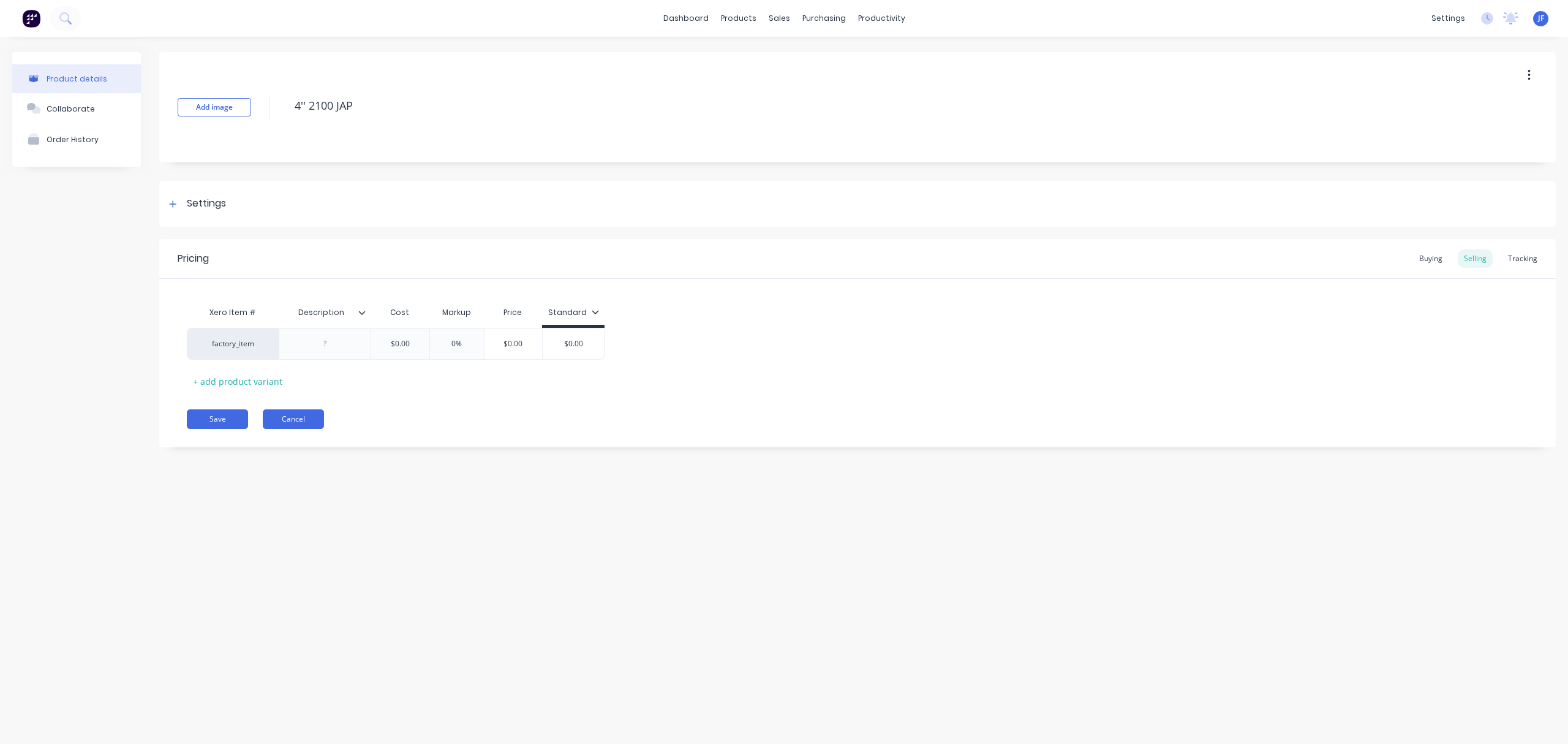
click at [290, 426] on button "Cancel" at bounding box center [293, 419] width 61 height 20
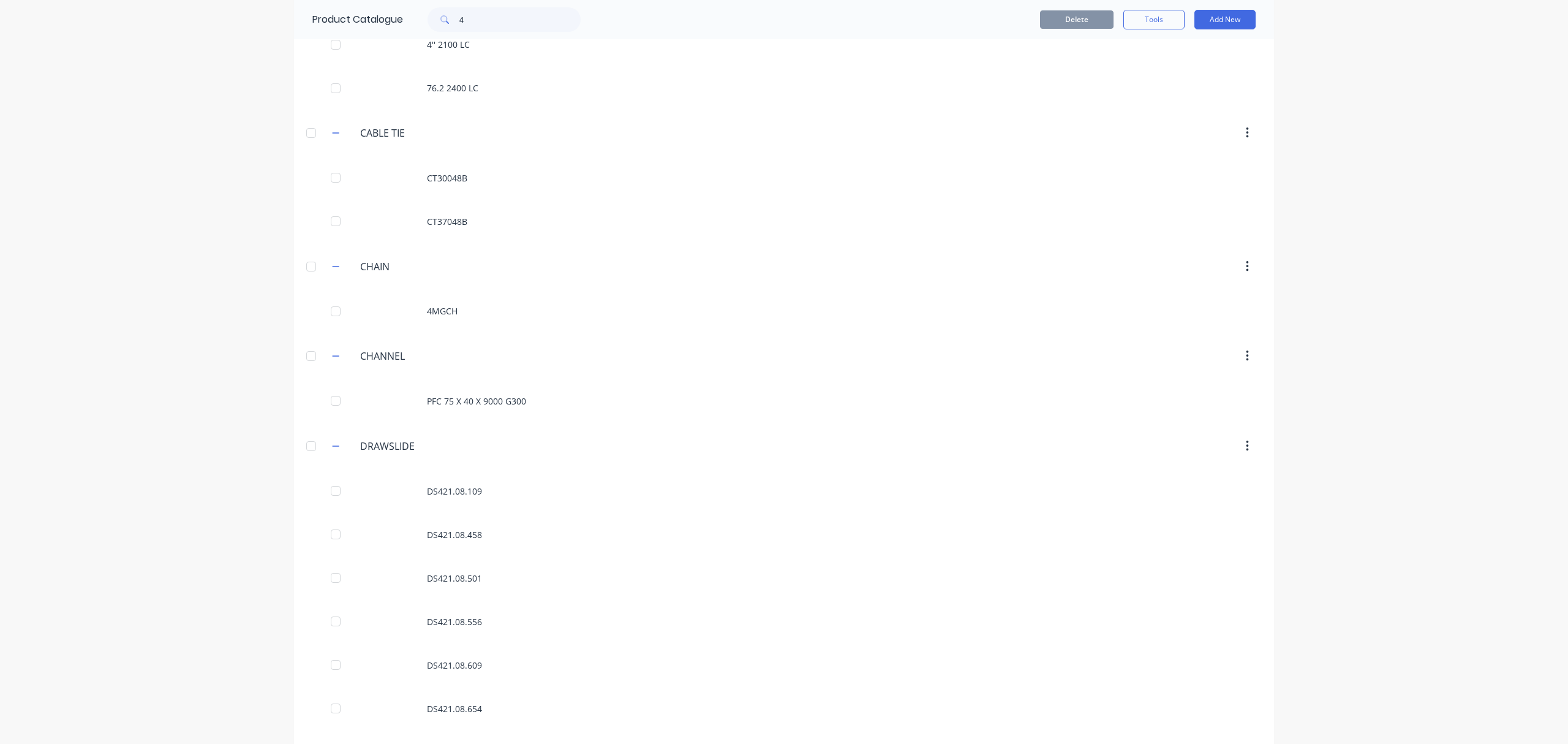
scroll to position [3022, 0]
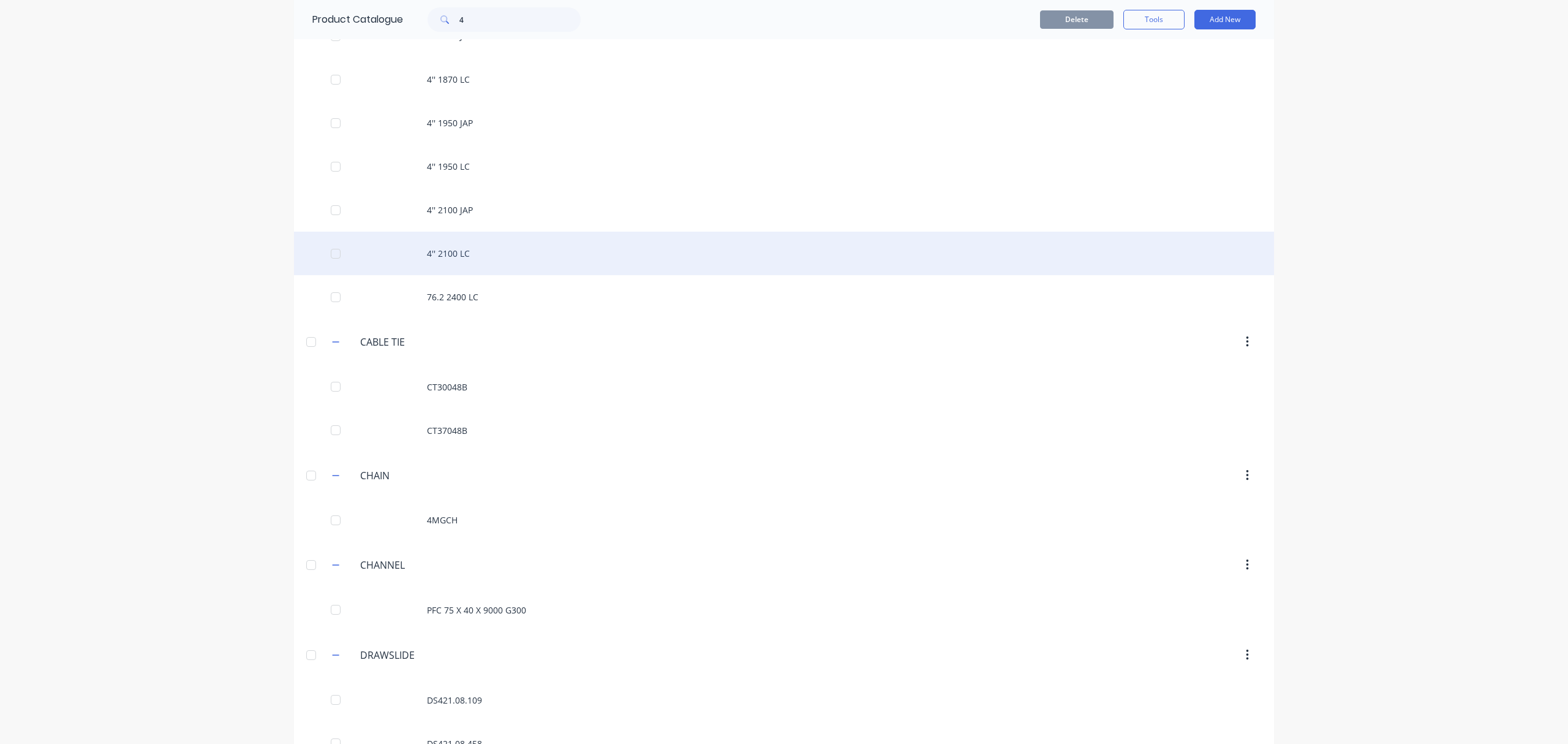
click at [479, 257] on div "4'' 2100 LC" at bounding box center [784, 253] width 980 height 43
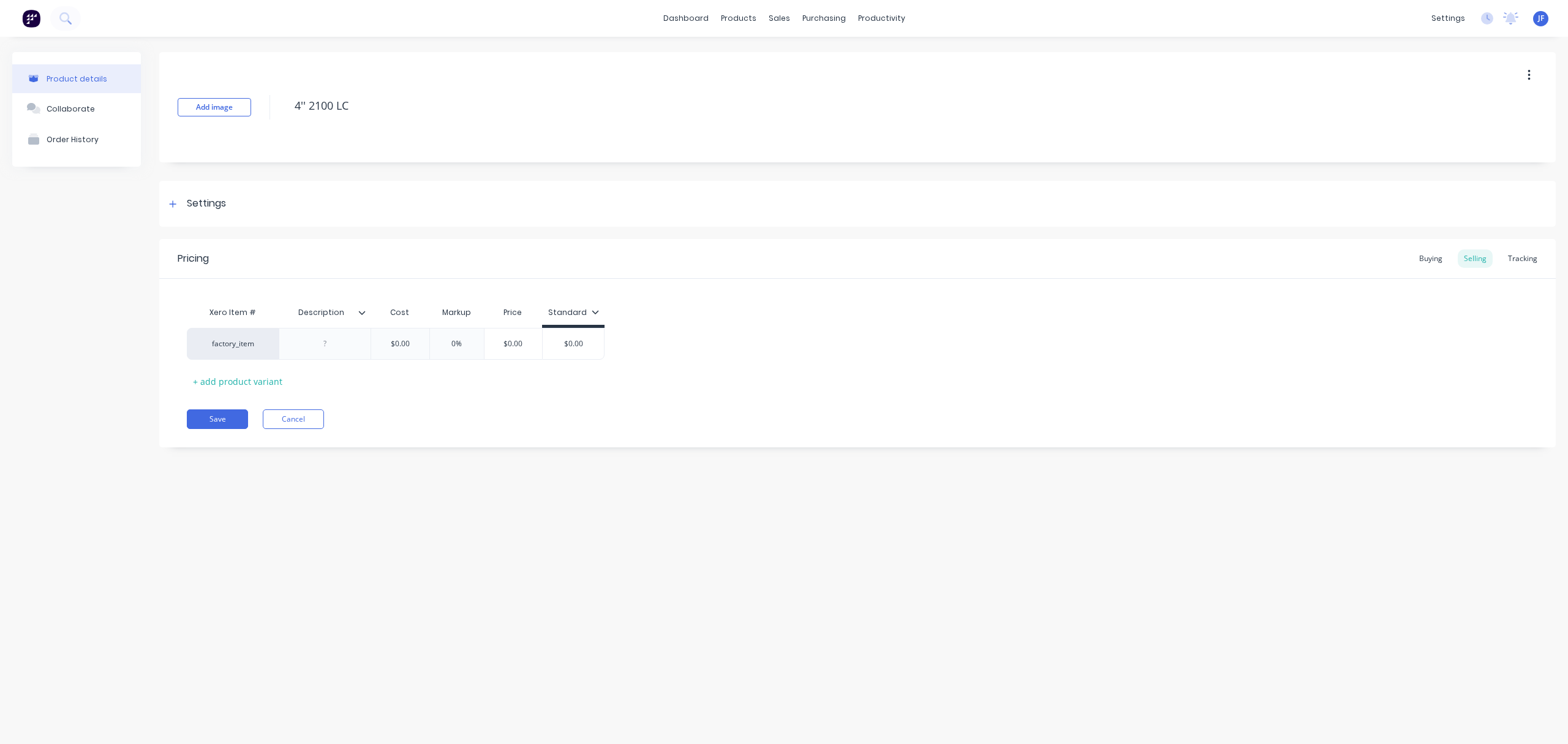
type textarea "x"
click at [273, 419] on button "Cancel" at bounding box center [293, 419] width 61 height 20
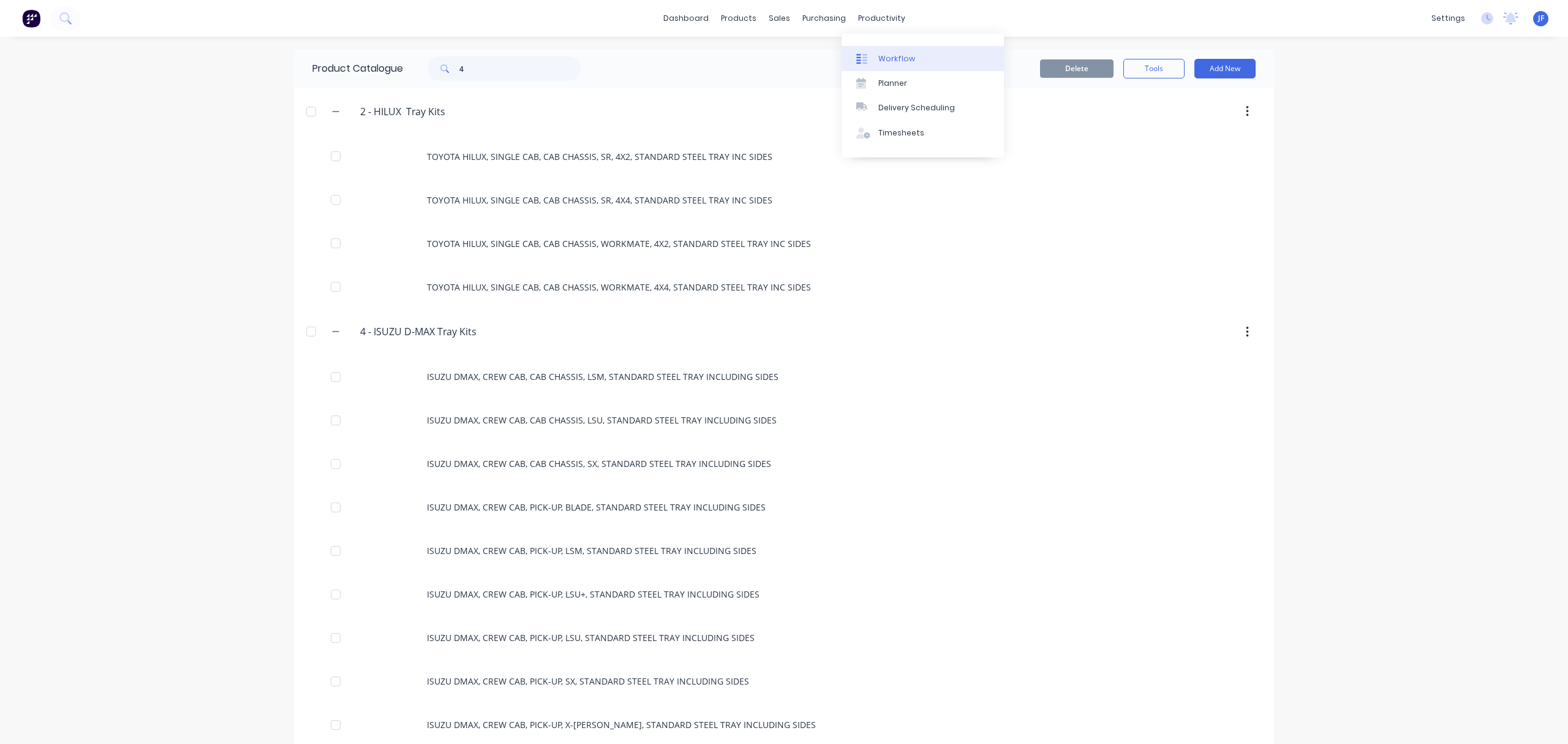
click at [890, 61] on div "Workflow" at bounding box center [896, 58] width 37 height 11
